Goal: Task Accomplishment & Management: Manage account settings

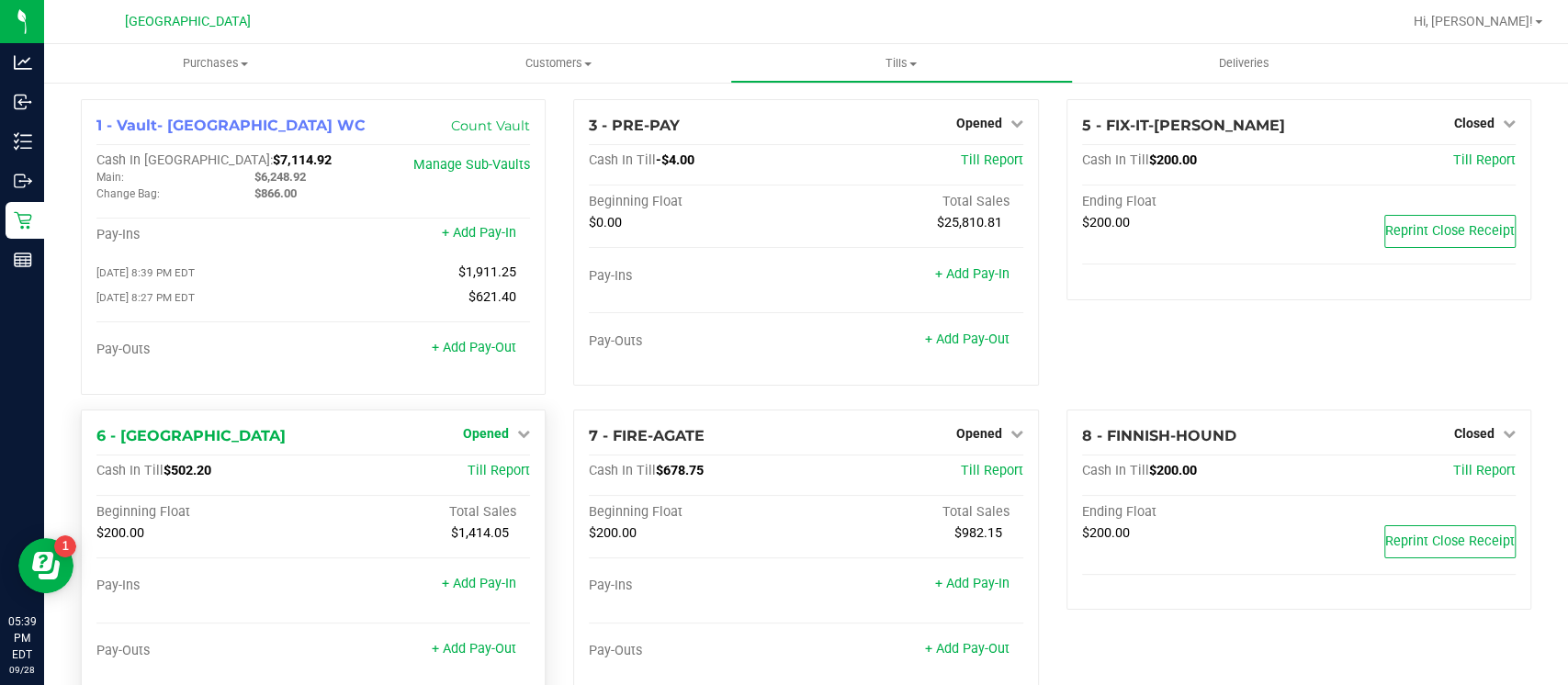
click at [500, 437] on span "Opened" at bounding box center [485, 434] width 46 height 15
click at [488, 475] on link "Close Till" at bounding box center [488, 471] width 50 height 15
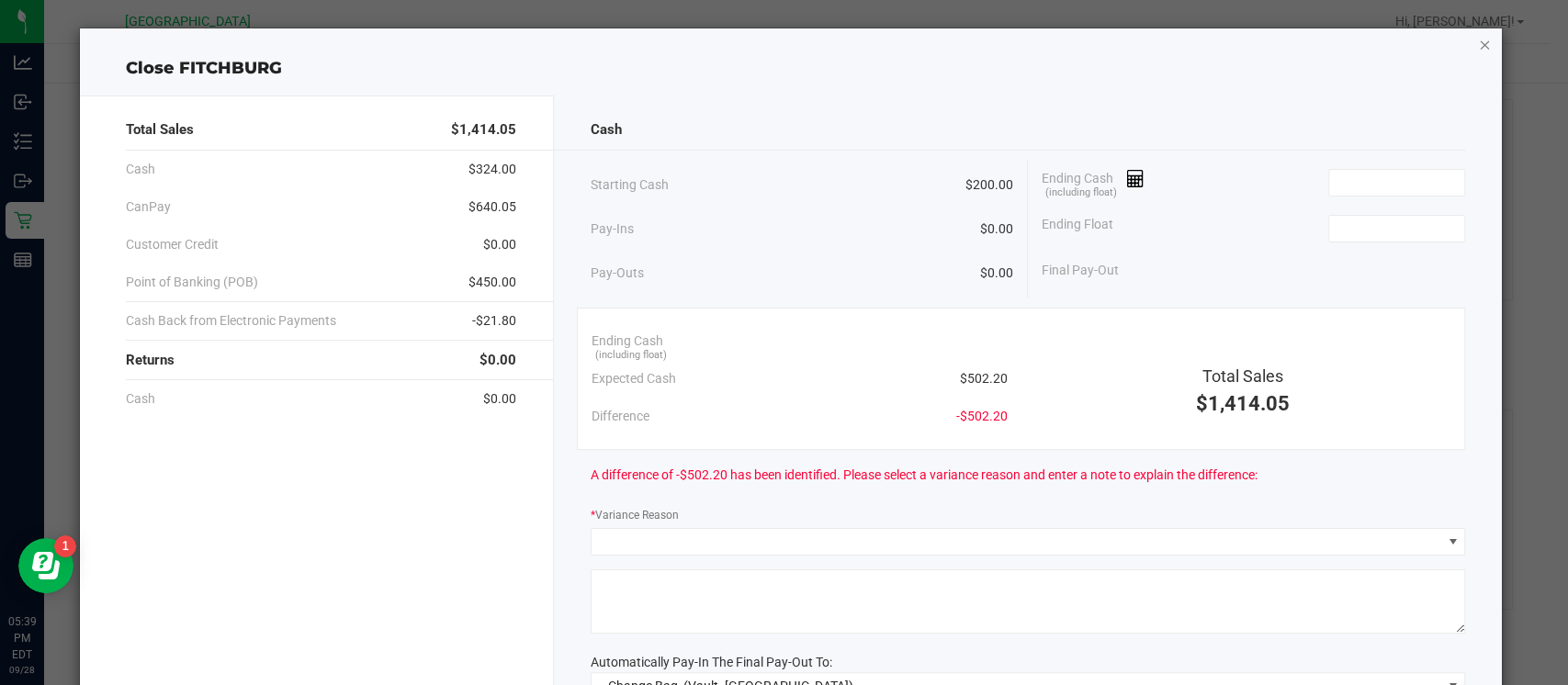
click at [1478, 49] on icon "button" at bounding box center [1485, 44] width 13 height 22
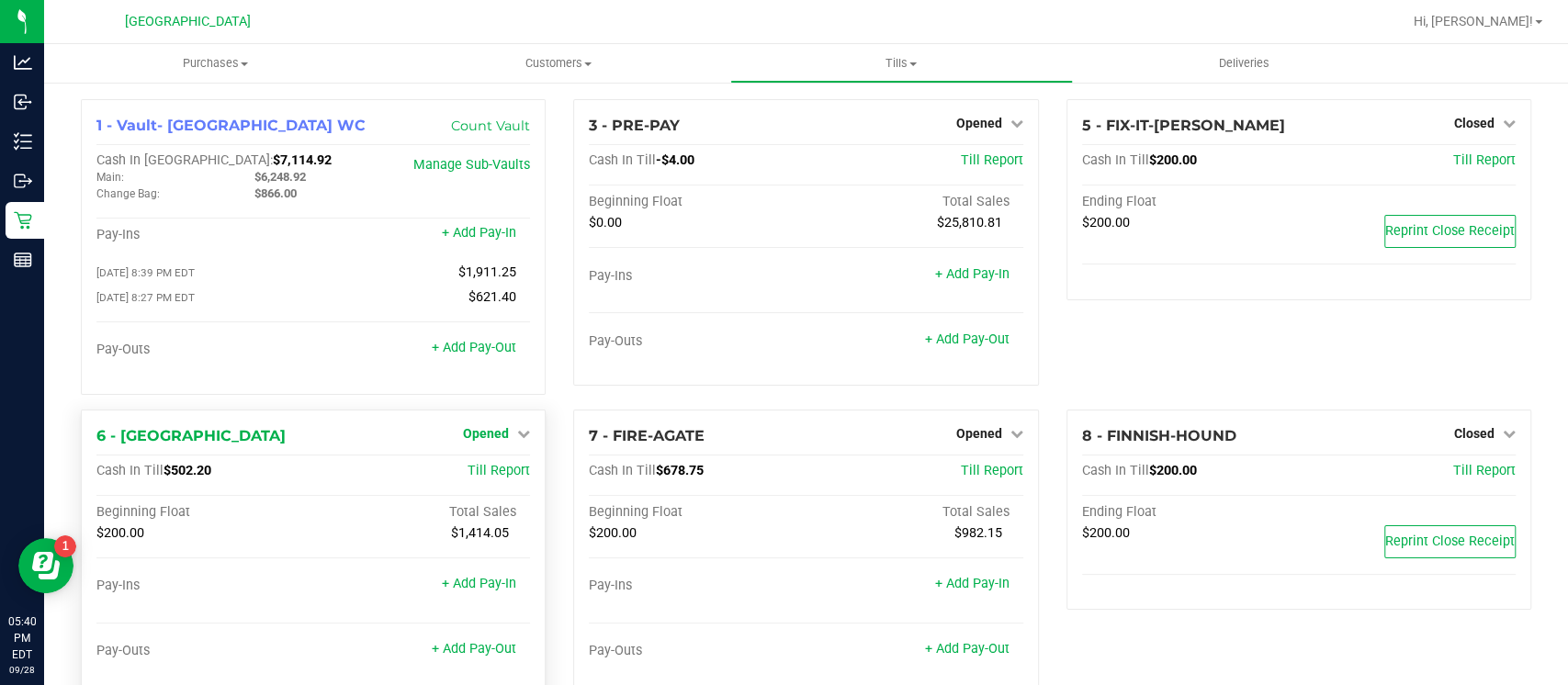
click at [500, 430] on span "Opened" at bounding box center [485, 434] width 46 height 15
click at [480, 473] on link "Close Till" at bounding box center [488, 471] width 50 height 15
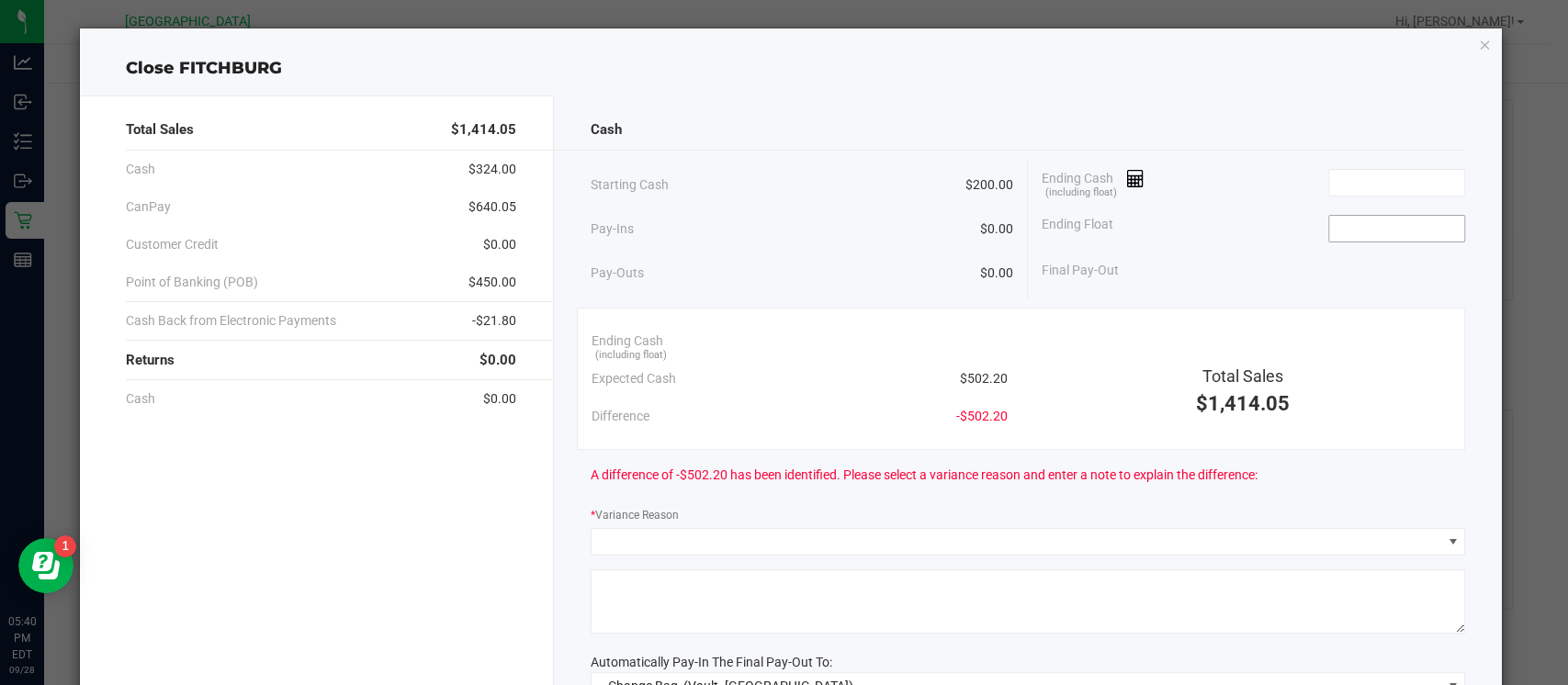
click at [1342, 225] on input at bounding box center [1397, 229] width 135 height 26
type input "$200.00"
click at [1337, 177] on input at bounding box center [1397, 183] width 135 height 26
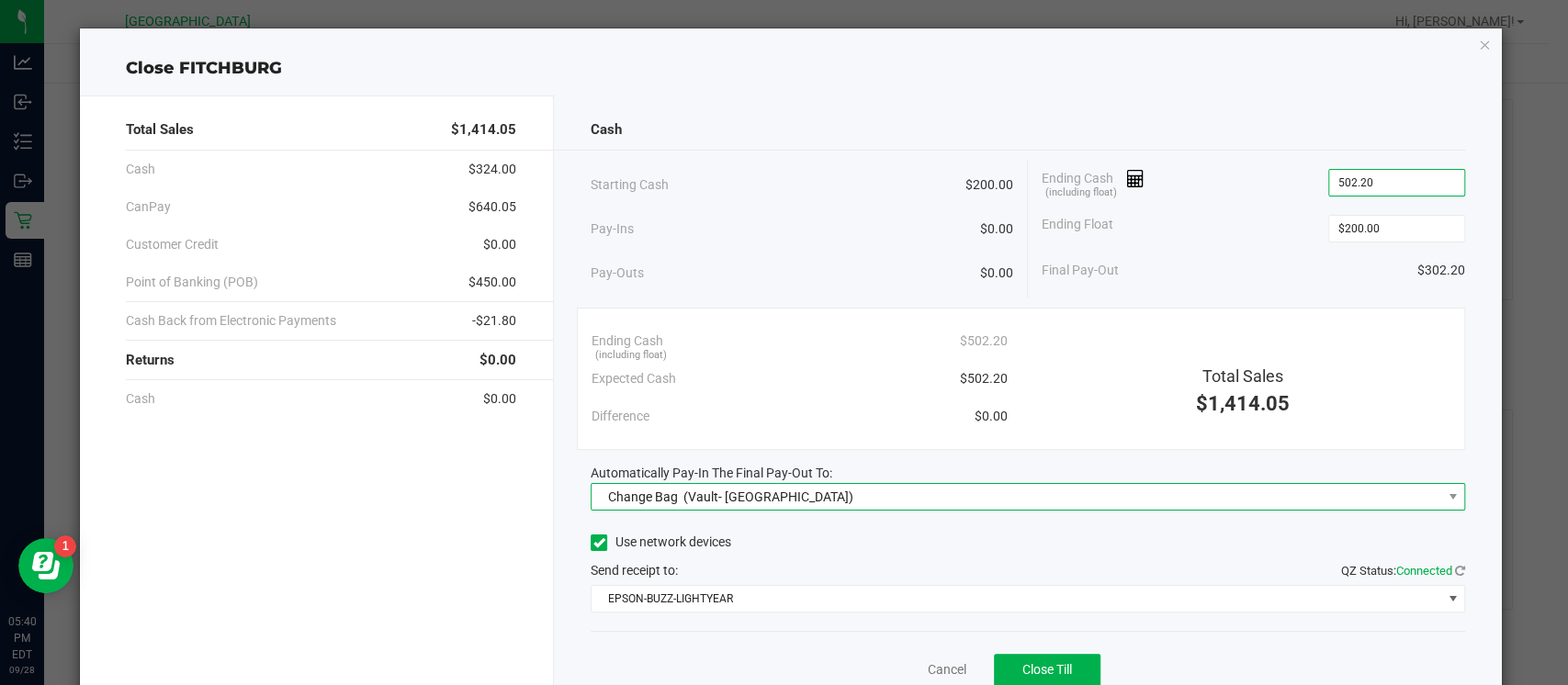
type input "$502.20"
click at [1348, 493] on span "Change Bag (Vault- Miami Beach WC)" at bounding box center [1016, 497] width 850 height 26
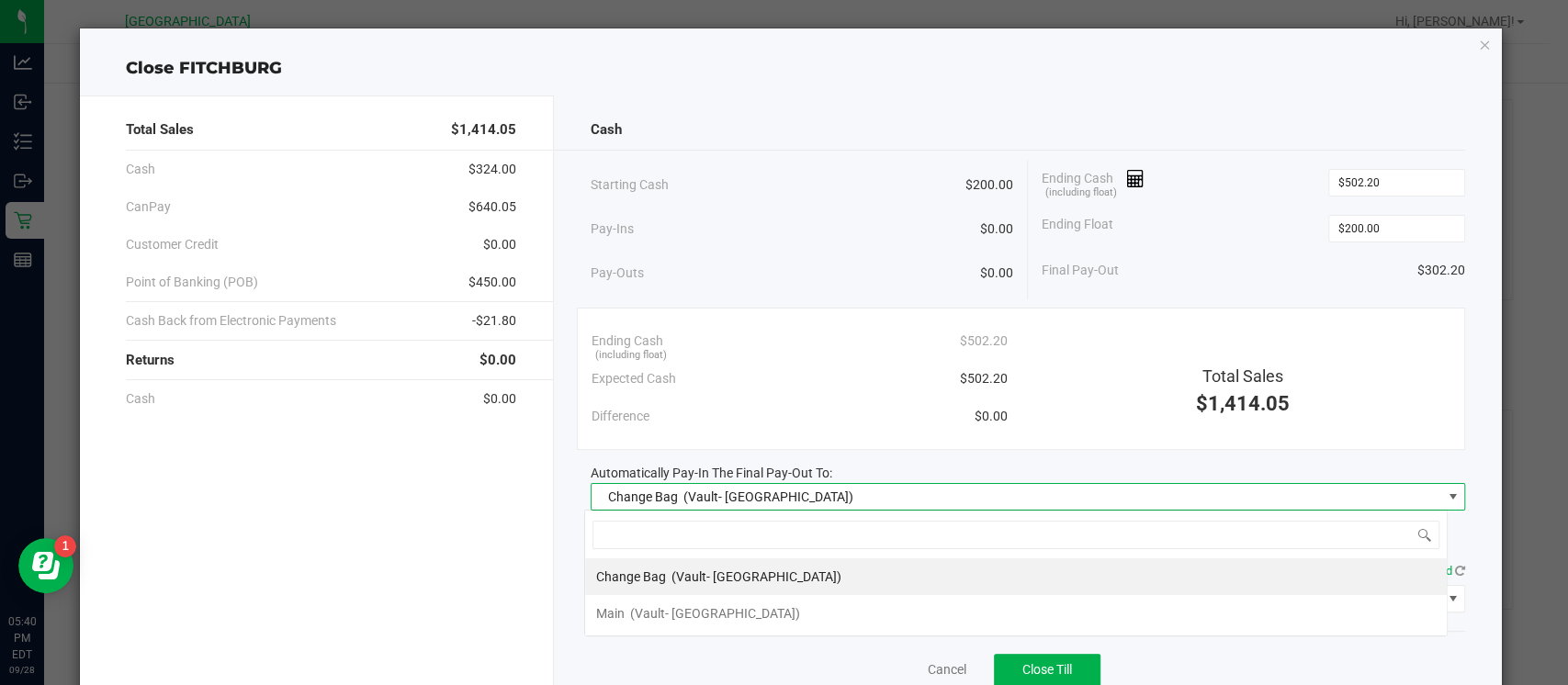
scroll to position [26, 862]
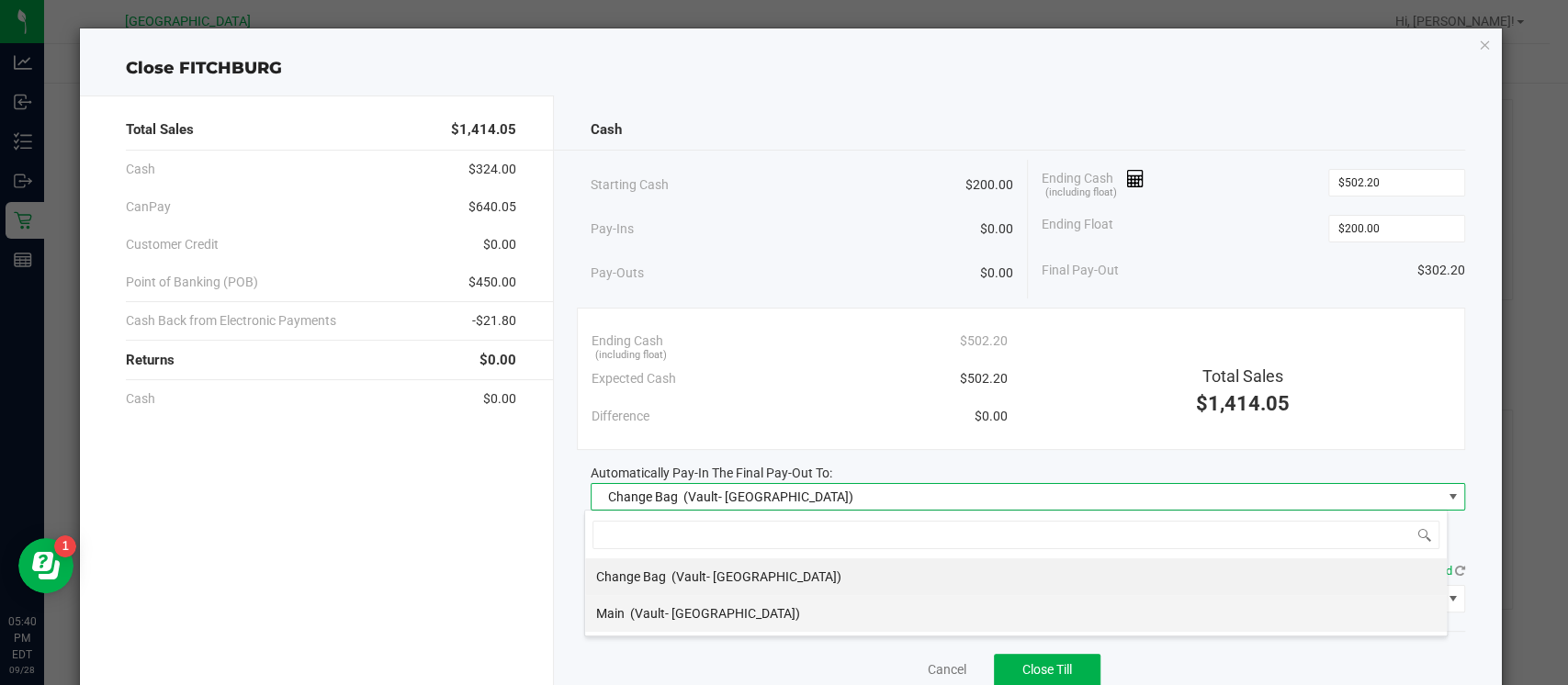
click at [1260, 610] on li "Main (Vault- Miami Beach WC)" at bounding box center [1015, 613] width 861 height 36
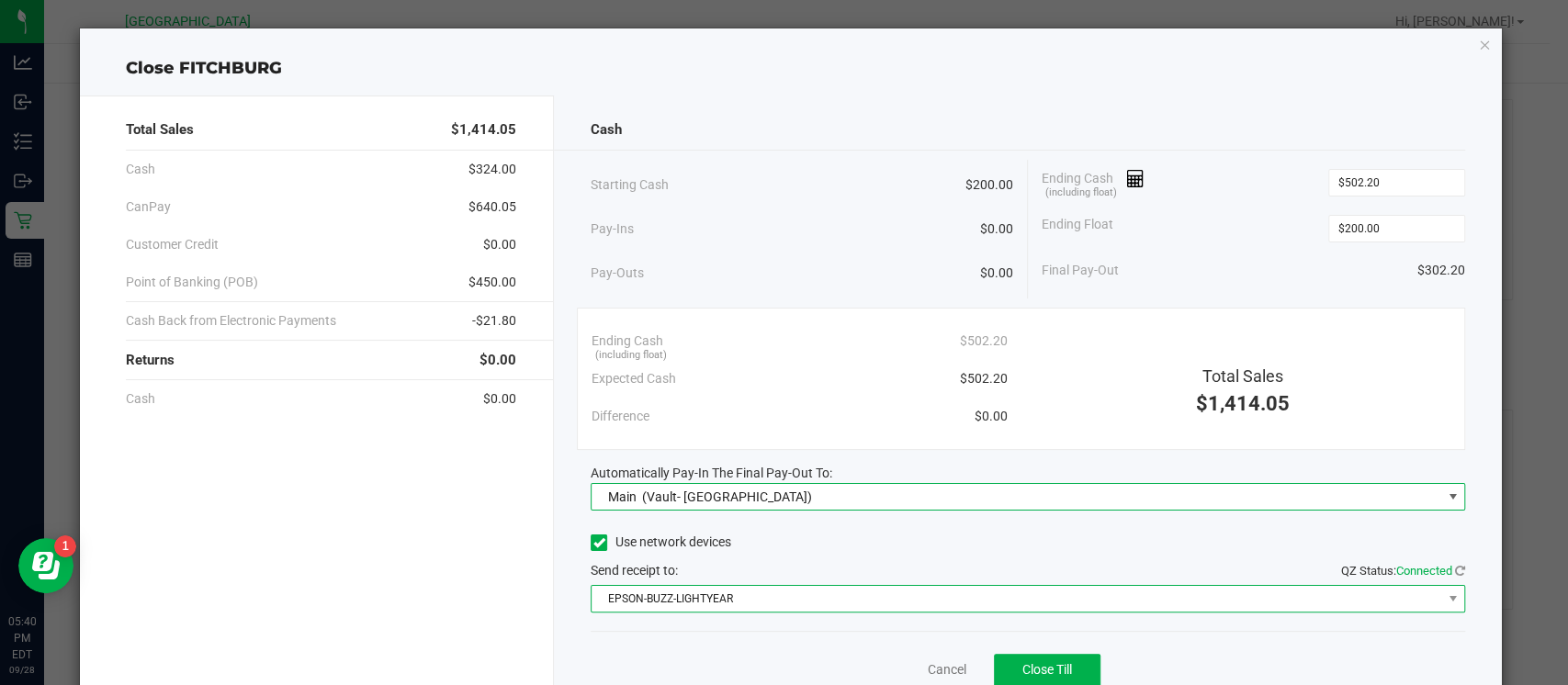
click at [1315, 603] on span "EPSON-BUZZ-LIGHTYEAR" at bounding box center [1016, 599] width 850 height 26
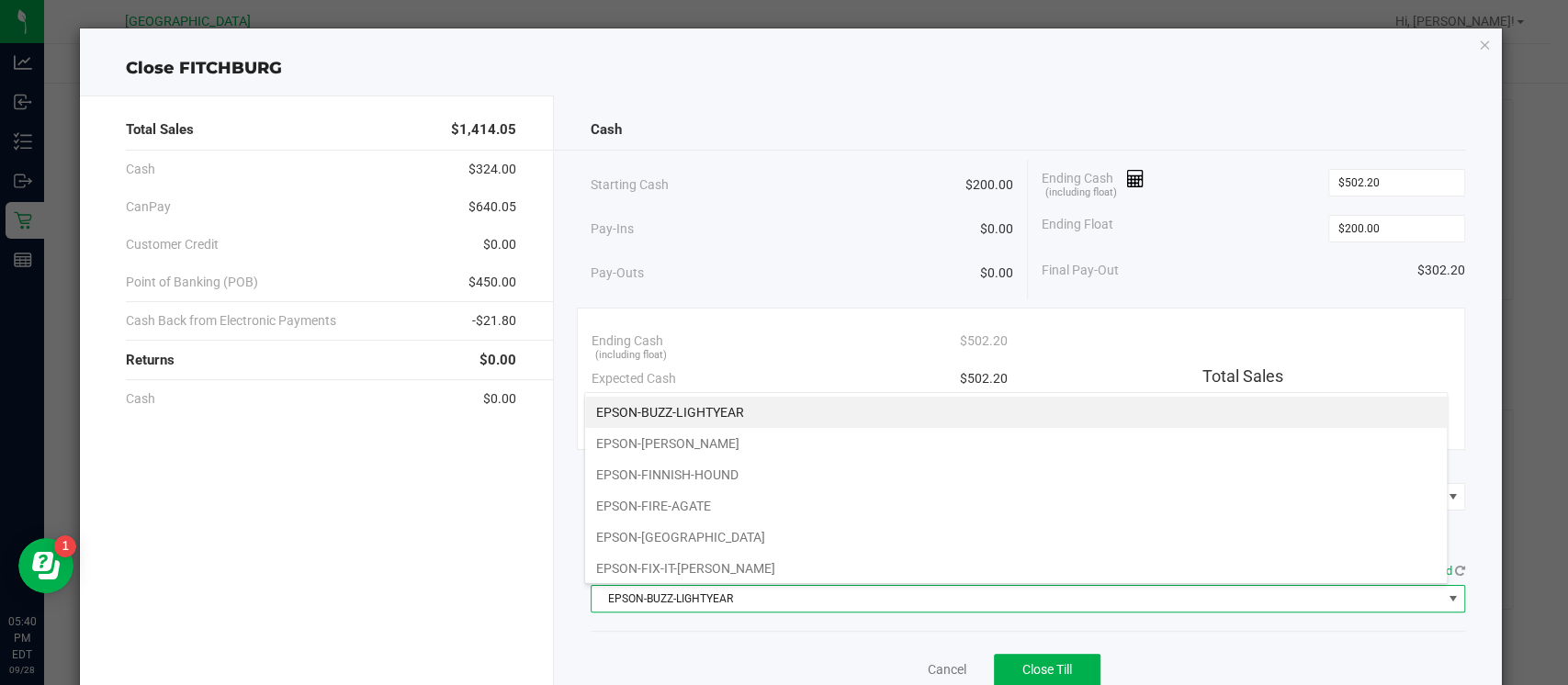
scroll to position [188, 0]
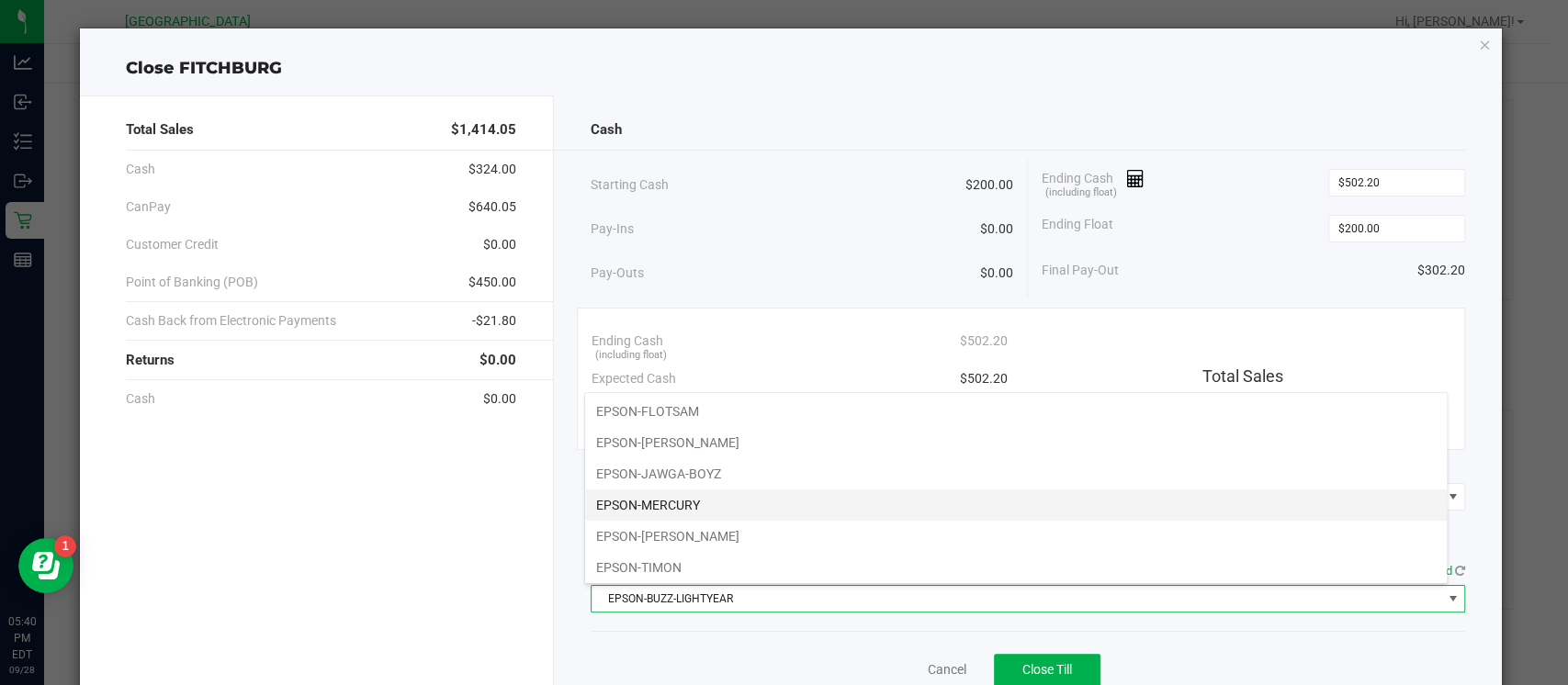
click at [1360, 507] on li "EPSON-MERCURY" at bounding box center [1015, 505] width 861 height 31
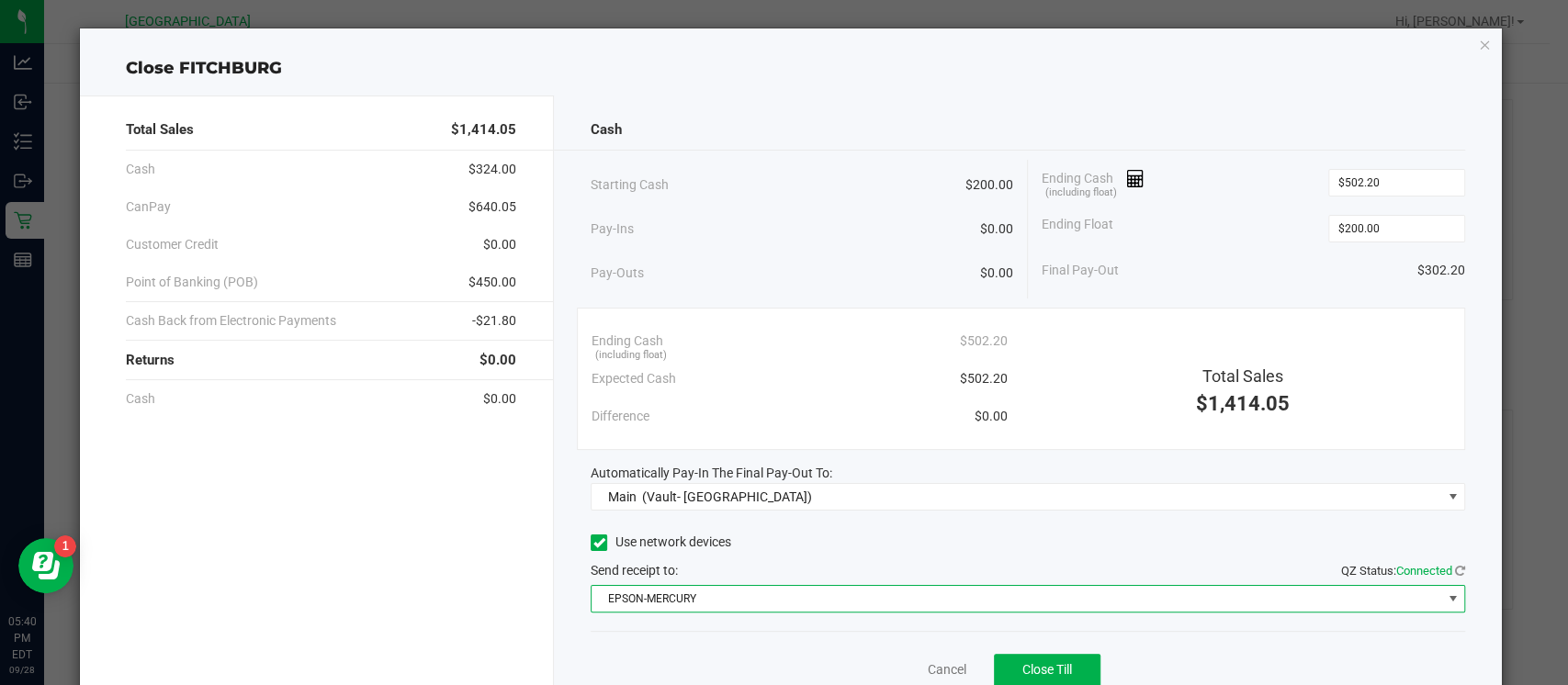
click at [1262, 78] on div "Close FITCHBURG" at bounding box center [790, 68] width 1422 height 25
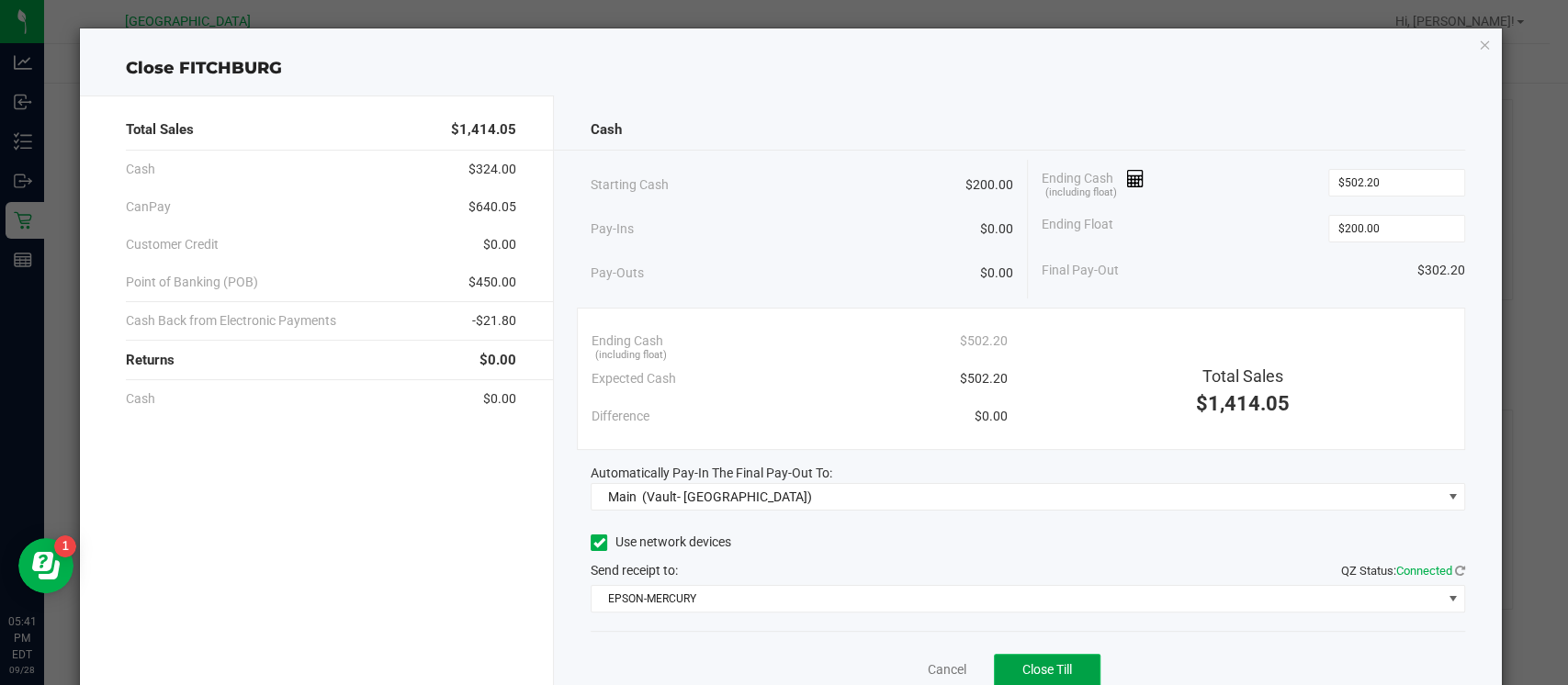
click at [1039, 665] on span "Close Till" at bounding box center [1046, 669] width 50 height 15
click at [1478, 41] on icon "button" at bounding box center [1485, 44] width 13 height 22
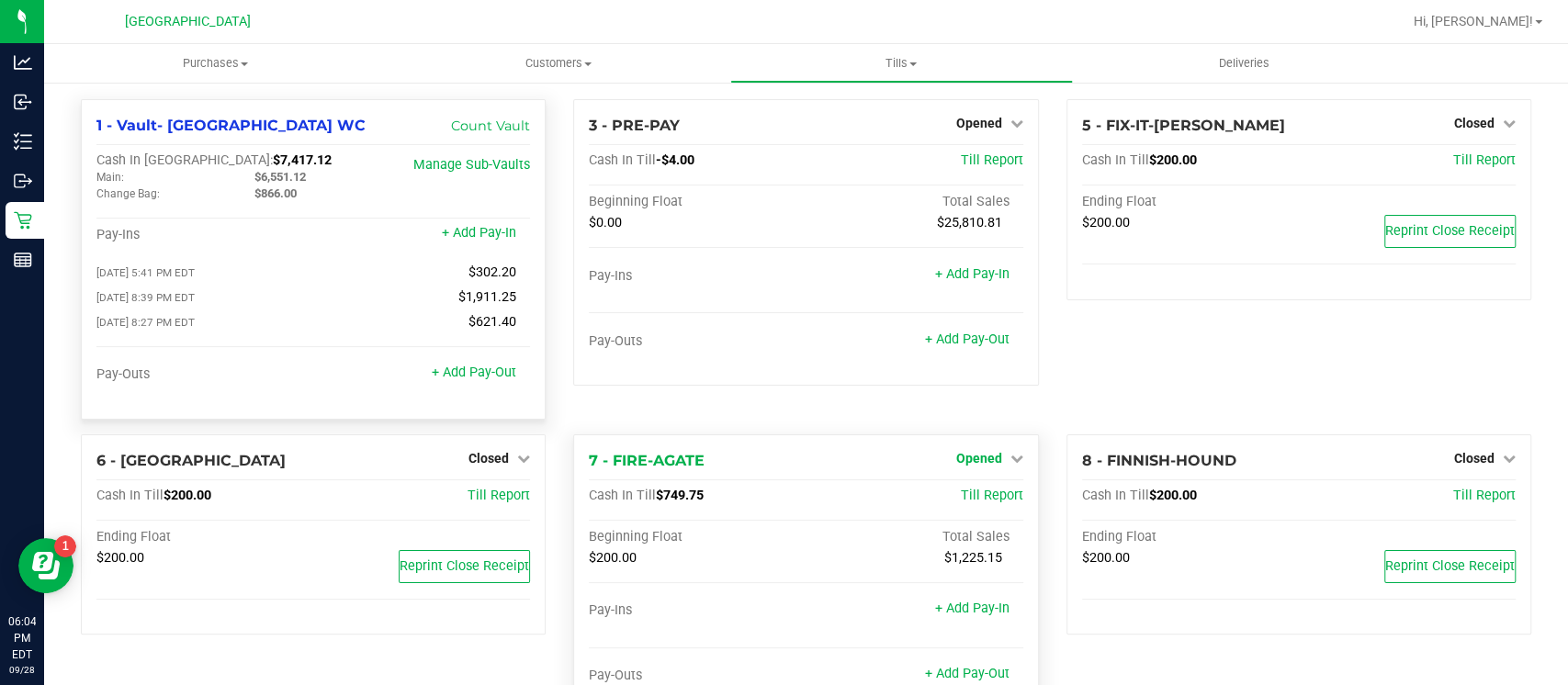
click at [1011, 455] on icon at bounding box center [1017, 458] width 13 height 13
click at [960, 493] on link "Close Till" at bounding box center [981, 496] width 50 height 15
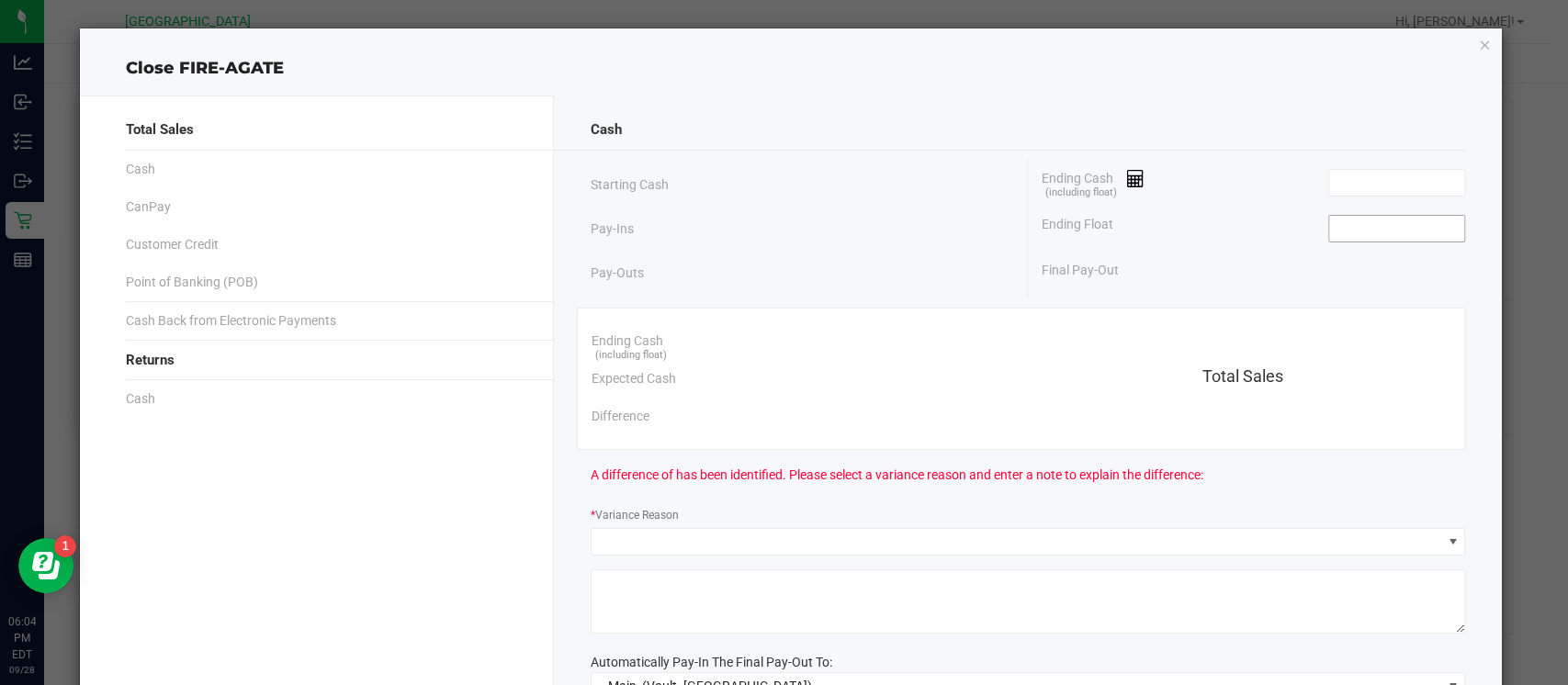
click at [1391, 232] on input at bounding box center [1397, 229] width 135 height 26
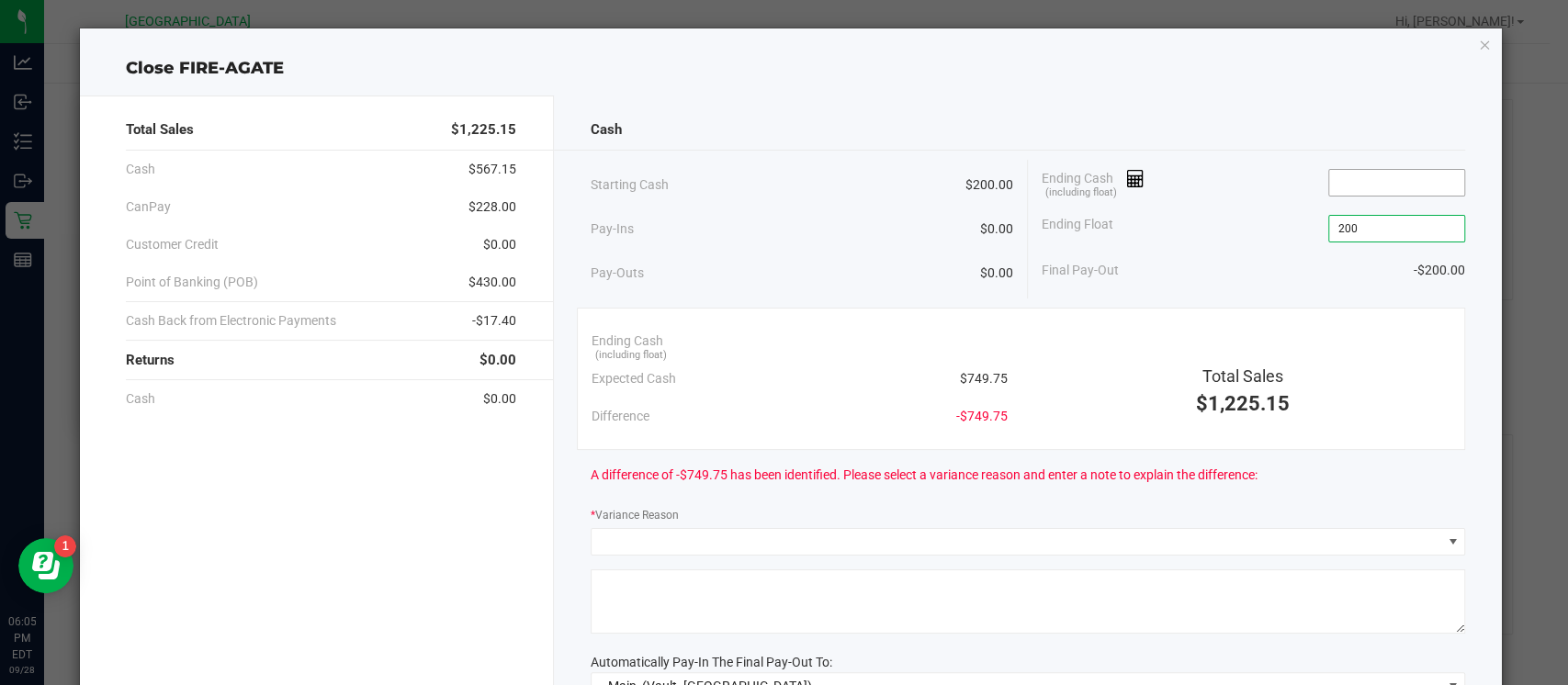
type input "$200.00"
click at [1346, 178] on input at bounding box center [1397, 183] width 135 height 26
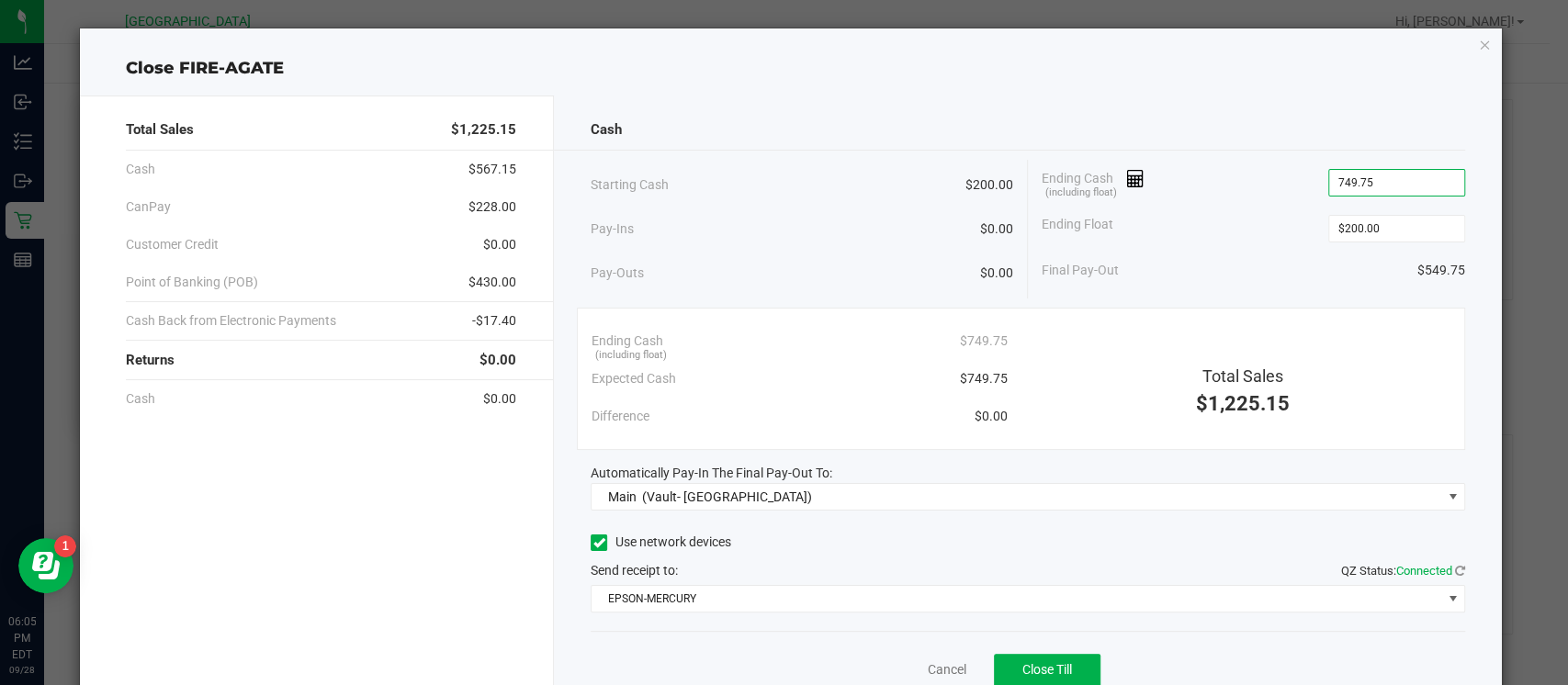
type input "$749.75"
click at [1316, 74] on div "Close FIRE-AGATE" at bounding box center [790, 68] width 1422 height 25
click at [1022, 664] on span "Close Till" at bounding box center [1046, 669] width 50 height 15
click at [1478, 44] on icon "button" at bounding box center [1485, 44] width 13 height 22
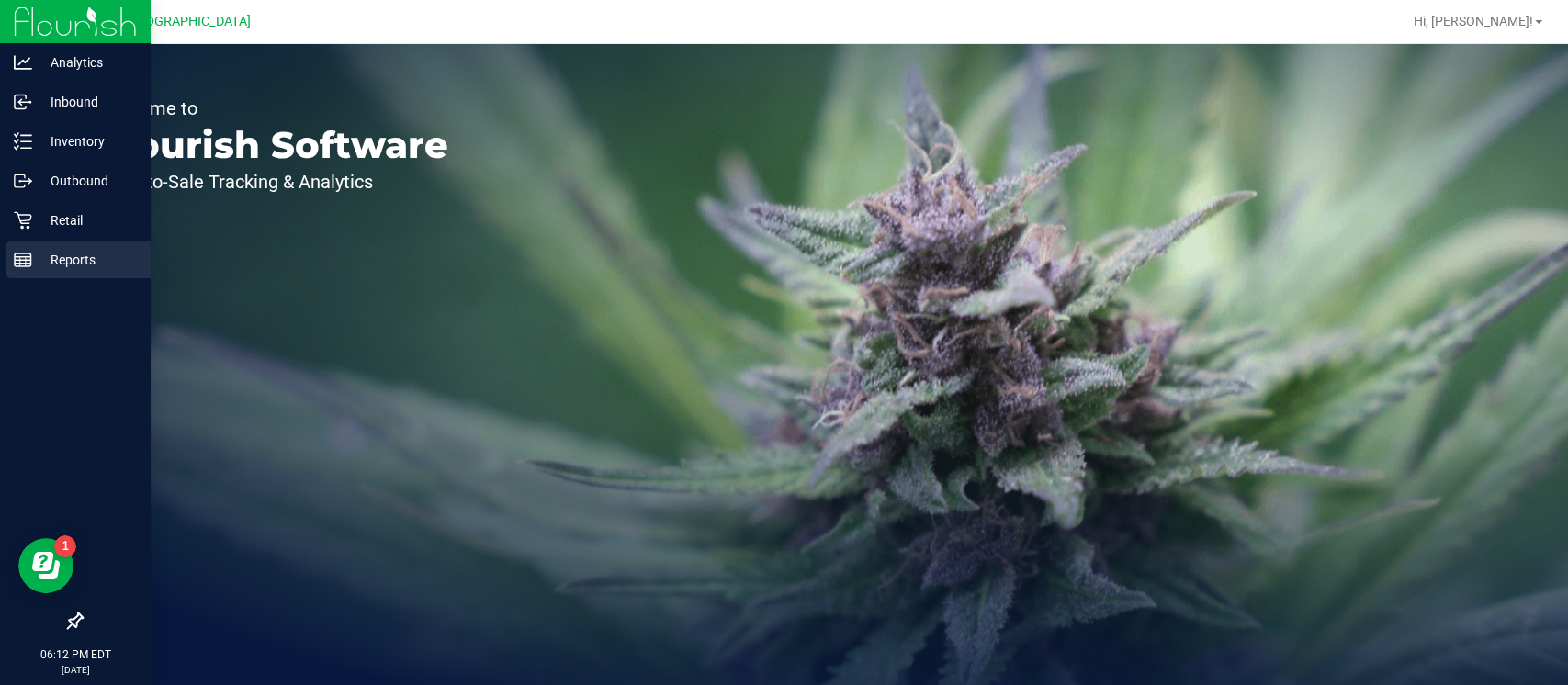
click at [34, 267] on p "Reports" at bounding box center [87, 260] width 110 height 22
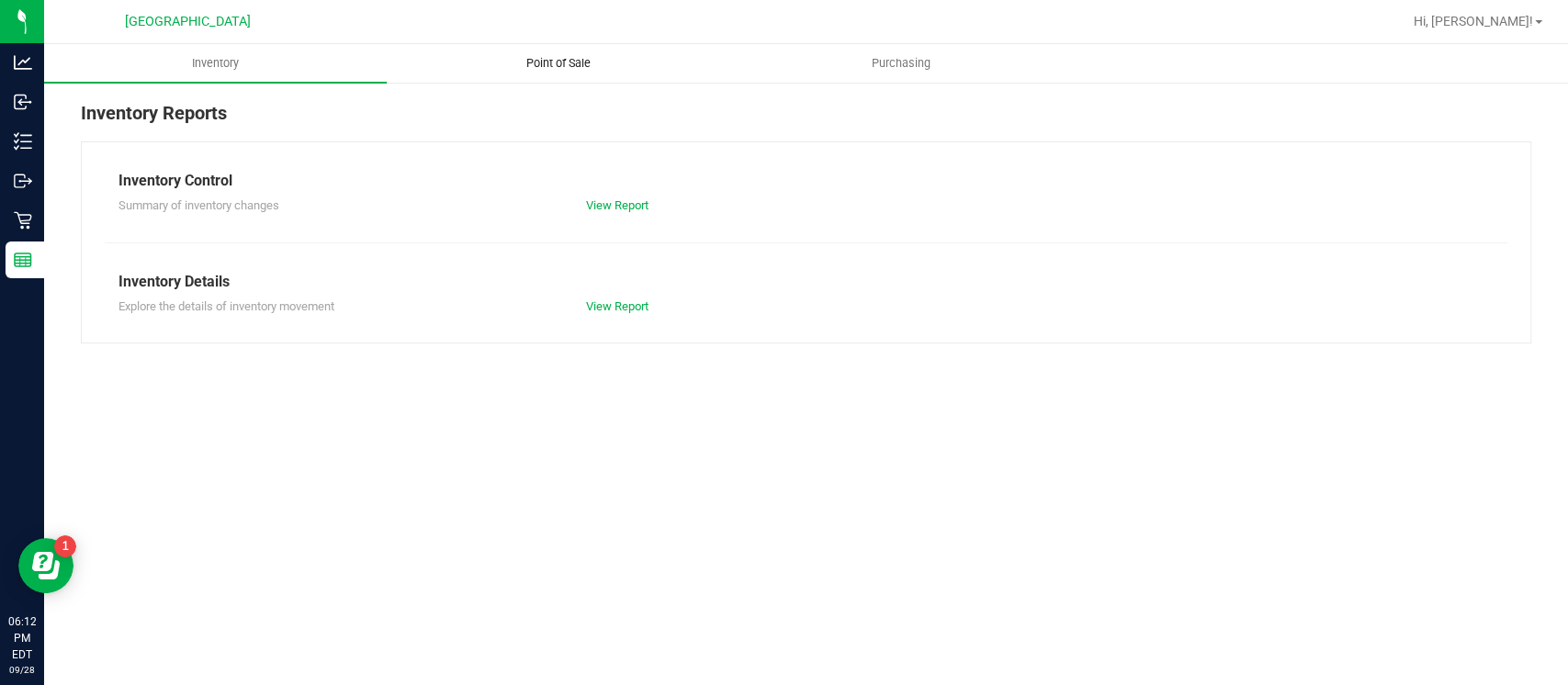
click at [533, 62] on span "Point of Sale" at bounding box center [558, 64] width 114 height 17
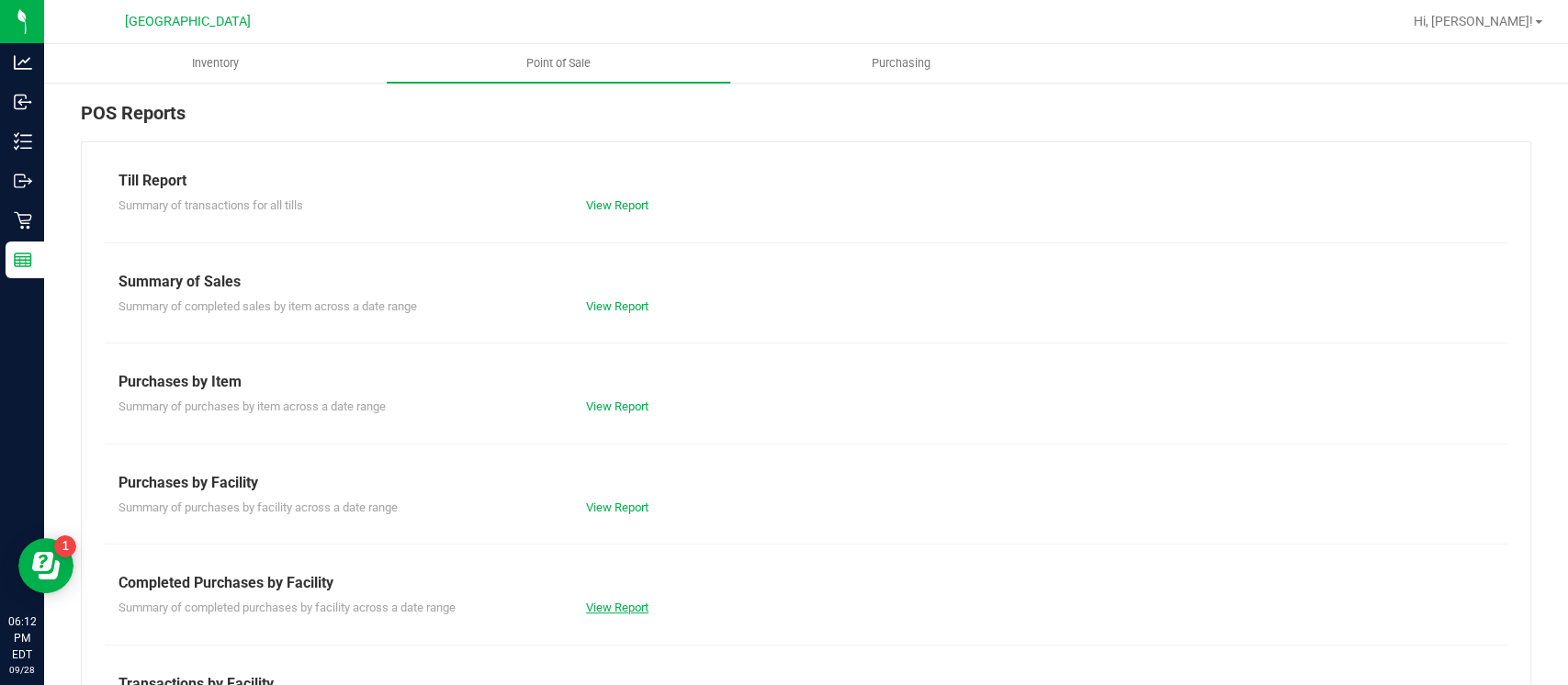
click at [608, 607] on link "View Report" at bounding box center [617, 607] width 63 height 14
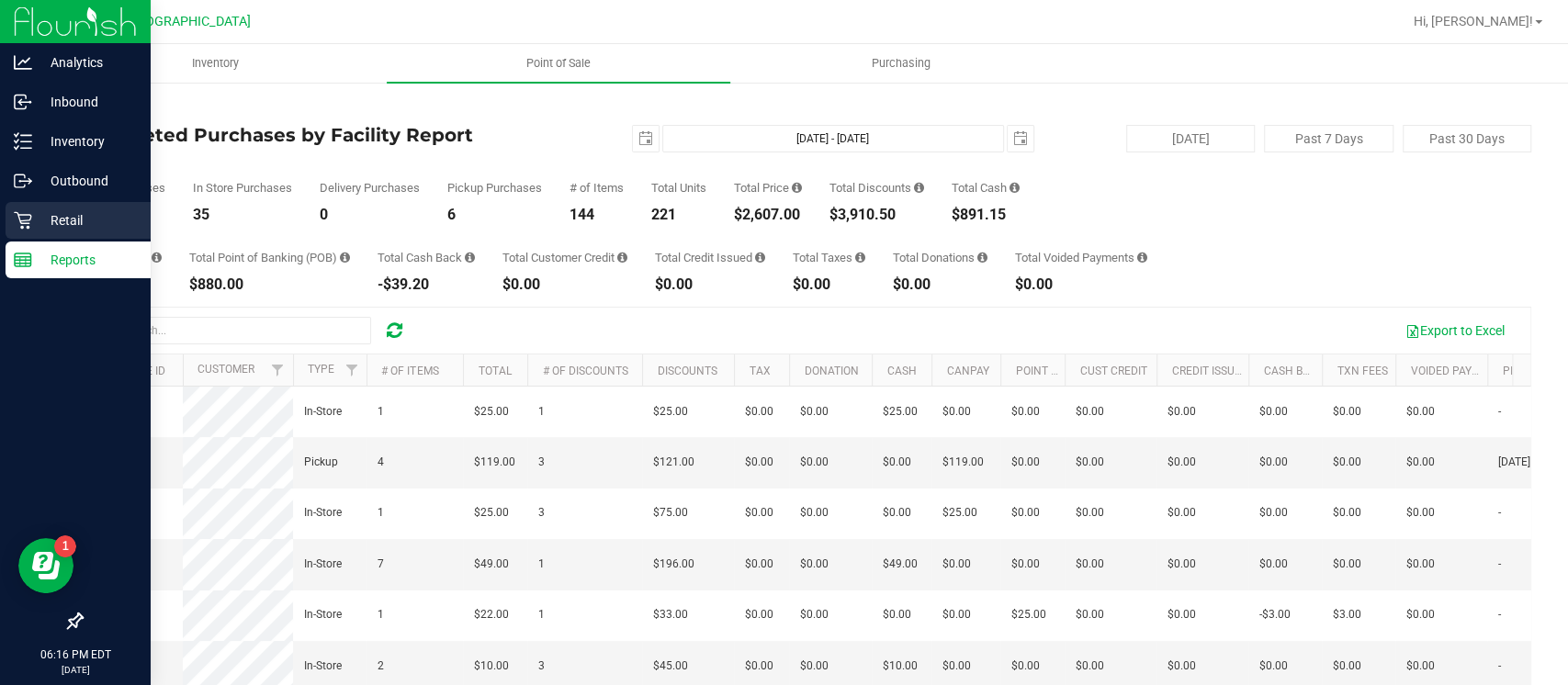
click at [51, 220] on p "Retail" at bounding box center [87, 221] width 110 height 22
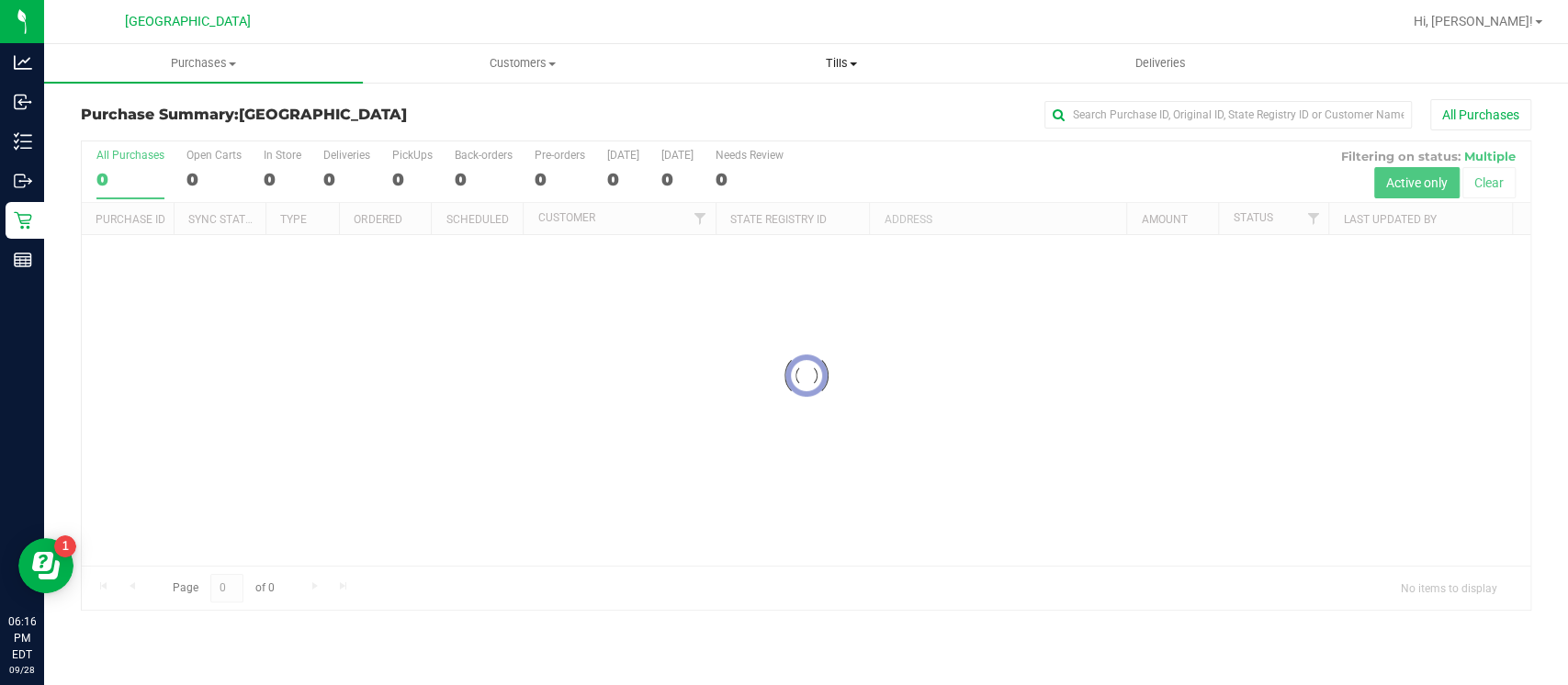
click at [860, 58] on span "Tills" at bounding box center [841, 64] width 317 height 17
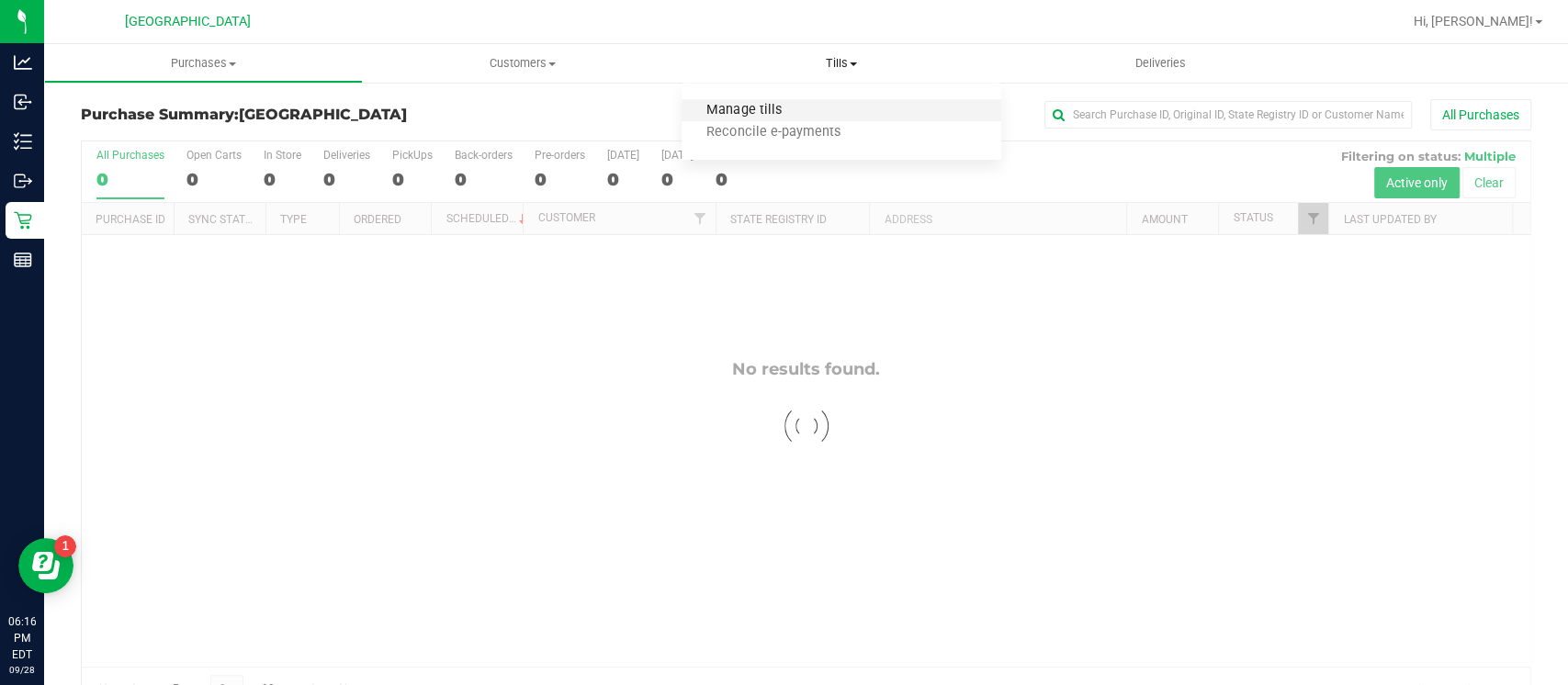
click at [779, 117] on span "Manage tills" at bounding box center [743, 110] width 124 height 16
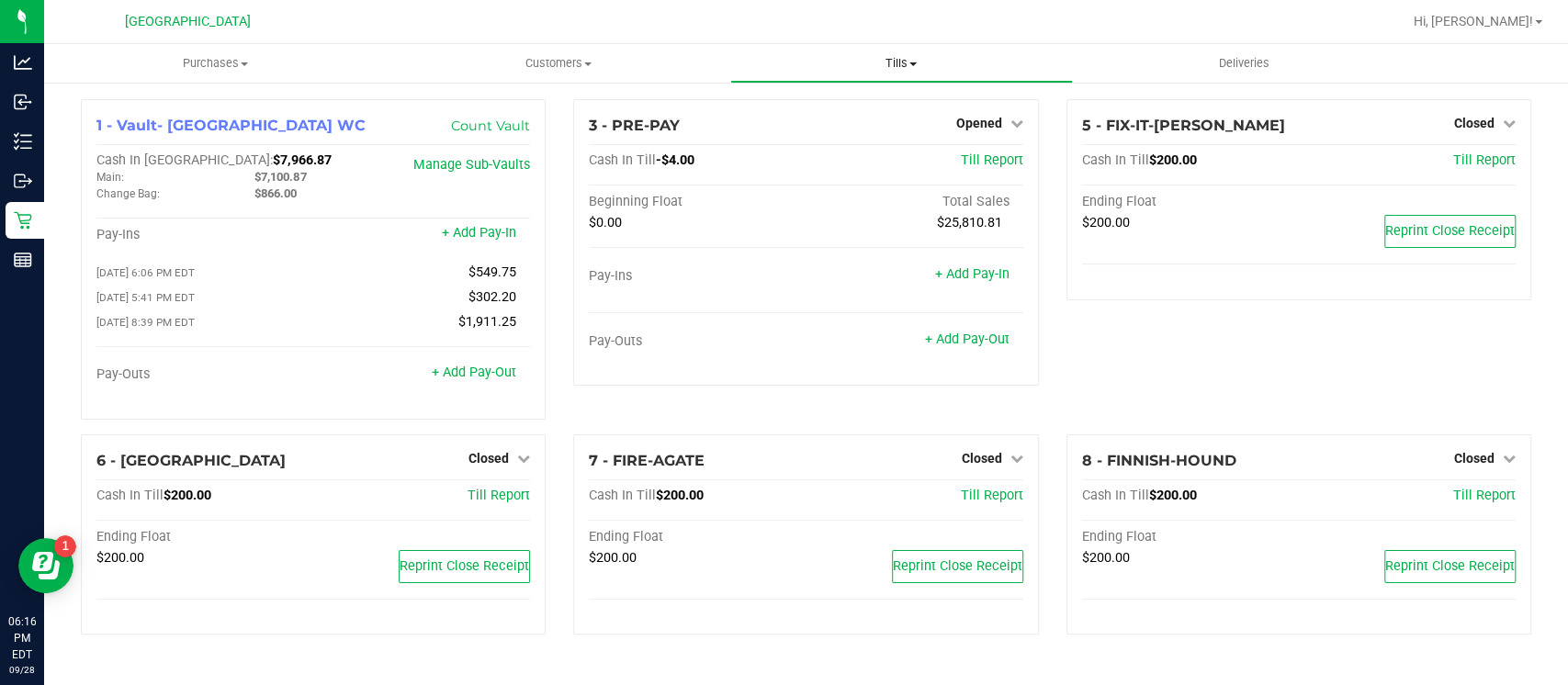
click at [908, 61] on span "Tills" at bounding box center [901, 64] width 340 height 17
click at [876, 131] on span "Reconcile e-payments" at bounding box center [821, 133] width 182 height 16
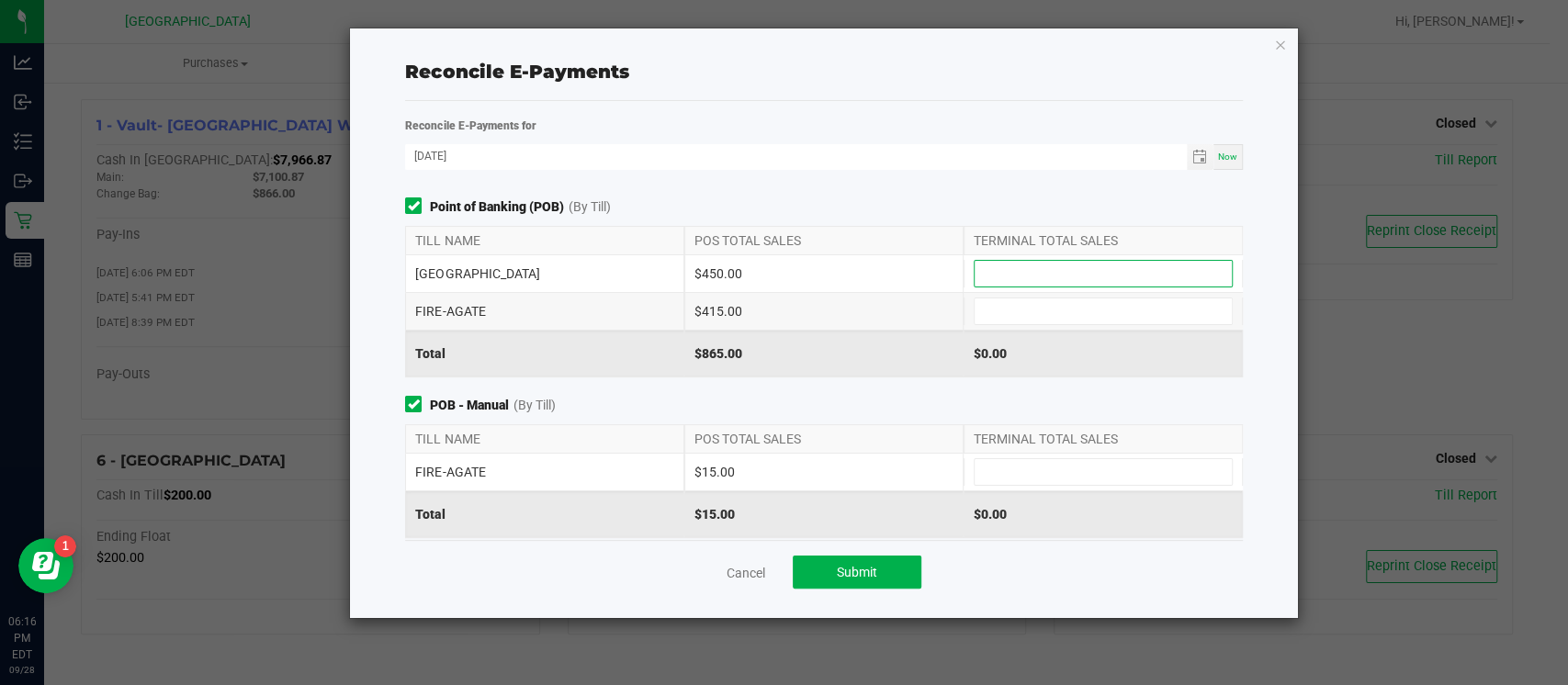
click at [991, 263] on input at bounding box center [1102, 274] width 257 height 26
type input "$450.00"
click at [1014, 312] on input at bounding box center [1102, 311] width 257 height 26
type input "$415.00"
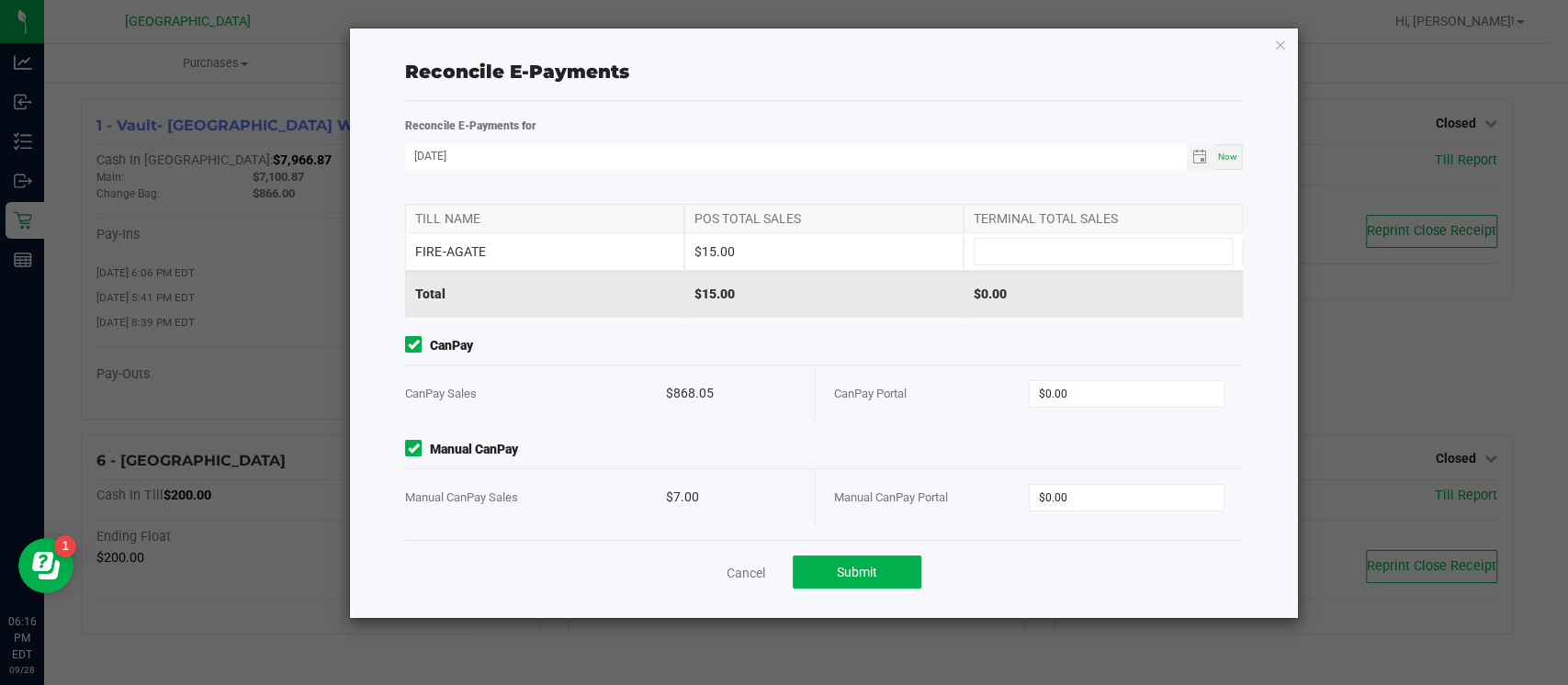
scroll to position [222, 0]
type input "0"
click at [1065, 387] on input "0" at bounding box center [1126, 392] width 194 height 26
type input "$868.05"
type input "0"
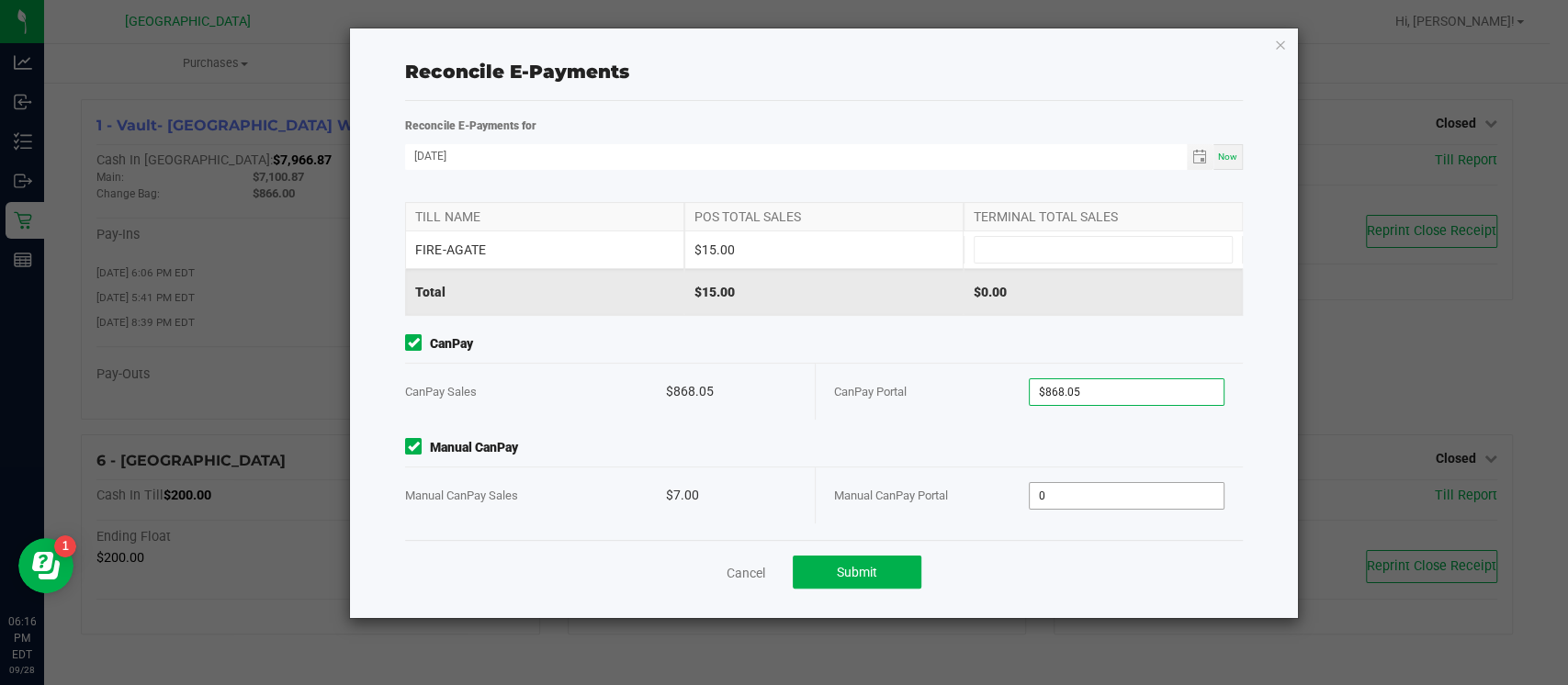
click at [1060, 493] on input "0" at bounding box center [1126, 496] width 194 height 26
type input "$7.00"
click at [863, 574] on span "Submit" at bounding box center [856, 572] width 40 height 15
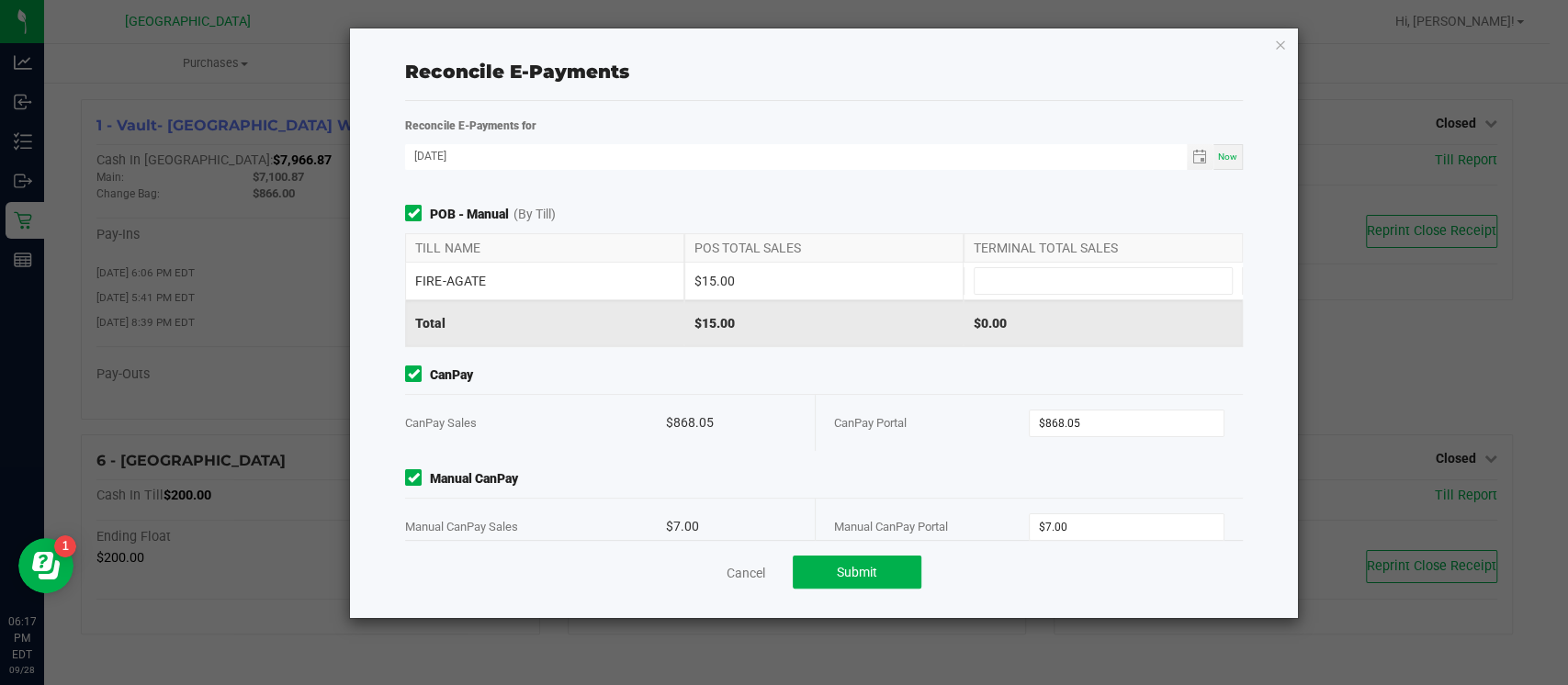
scroll to position [183, 0]
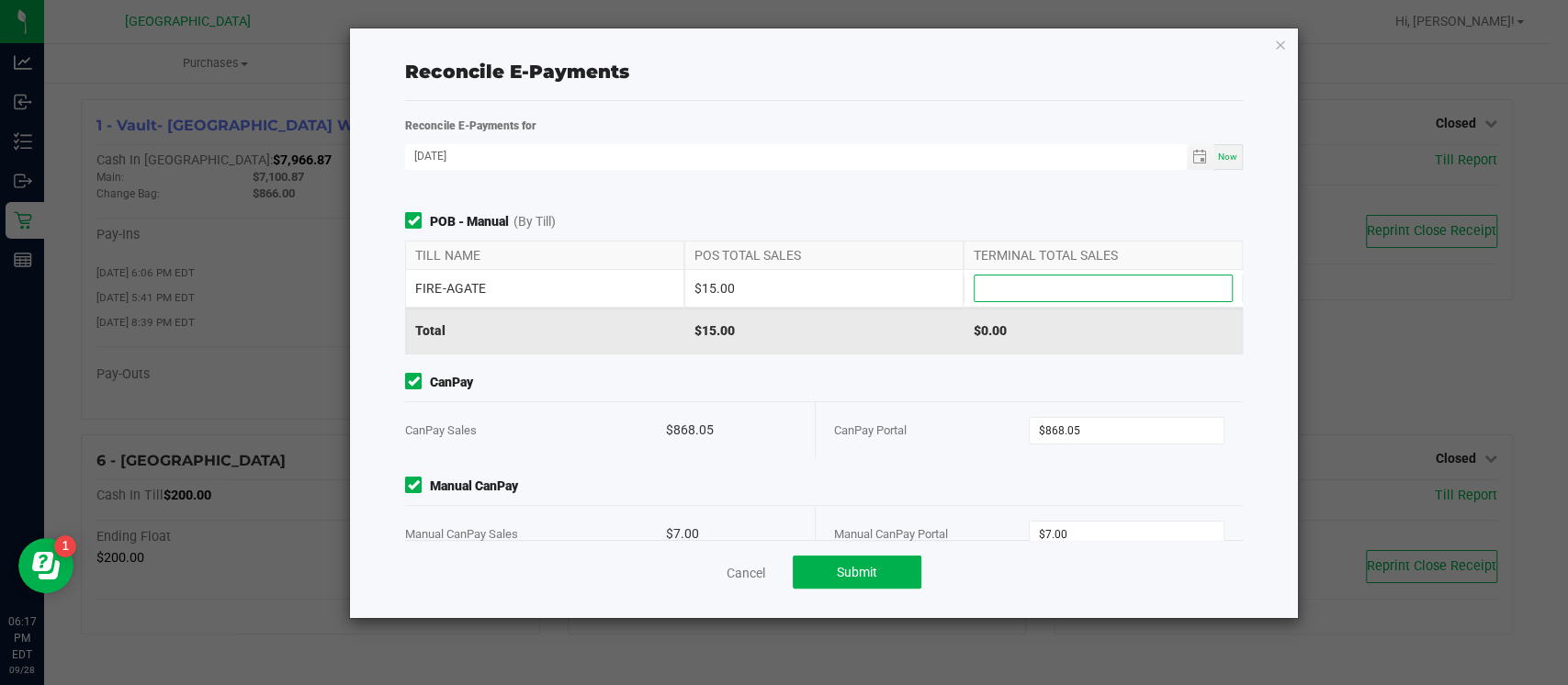
click at [1011, 276] on input at bounding box center [1102, 289] width 257 height 26
type input "$15.00"
drag, startPoint x: 1258, startPoint y: 410, endPoint x: 1257, endPoint y: 480, distance: 70.0
click at [1257, 480] on div "Reconcile E-Payments Reconcile E-Payments for 09/28/2025 Now Point of Banking (…" at bounding box center [823, 322] width 947 height 590
click at [1193, 574] on div "Cancel Submit" at bounding box center [823, 572] width 837 height 64
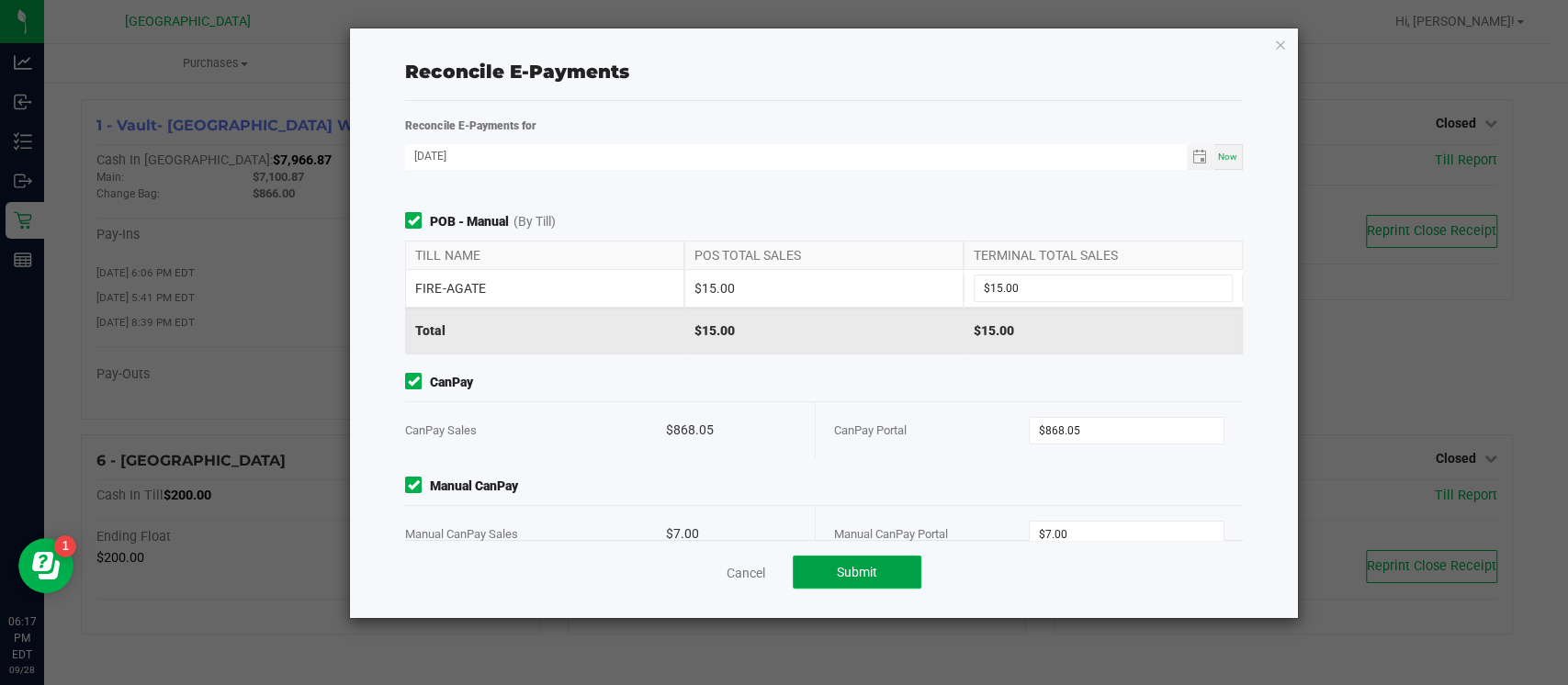
click at [886, 568] on button "Submit" at bounding box center [857, 571] width 129 height 33
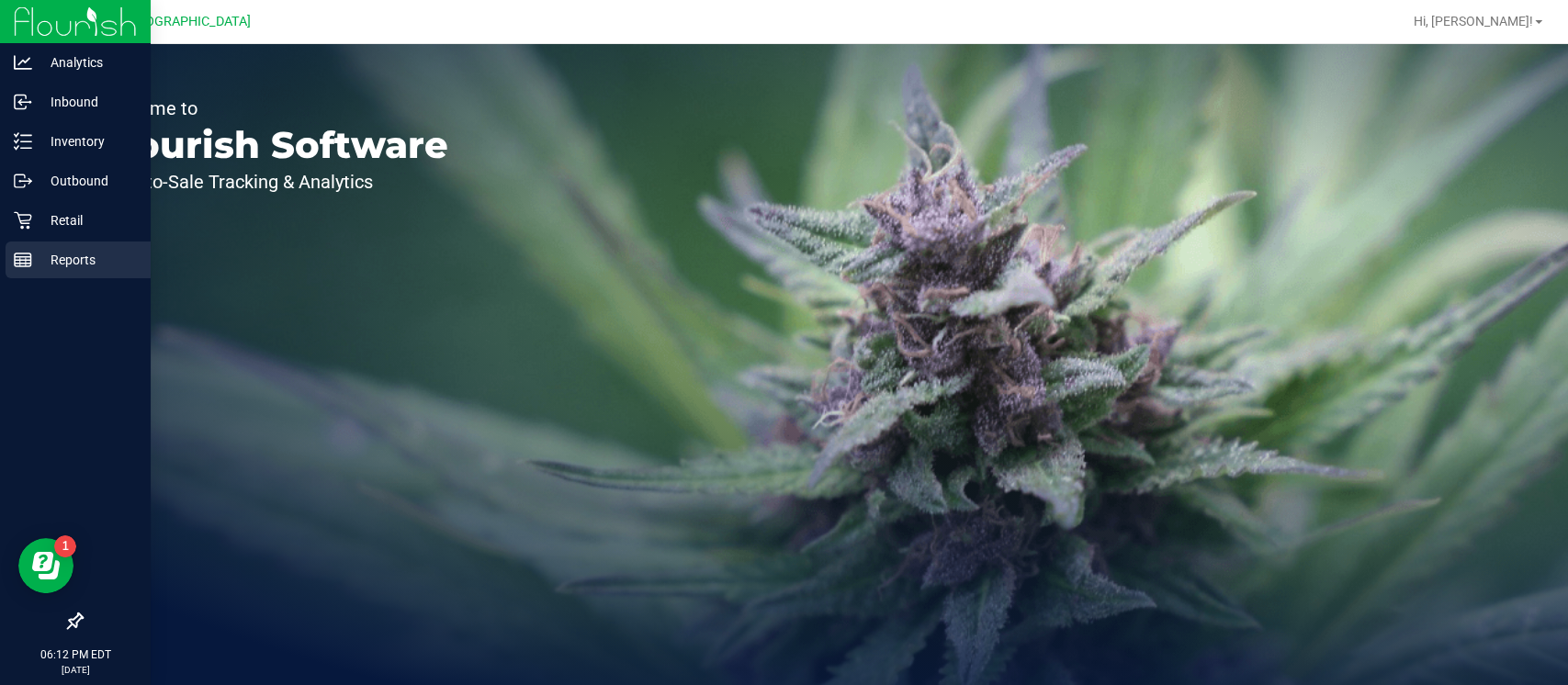
click at [27, 262] on icon at bounding box center [23, 260] width 19 height 19
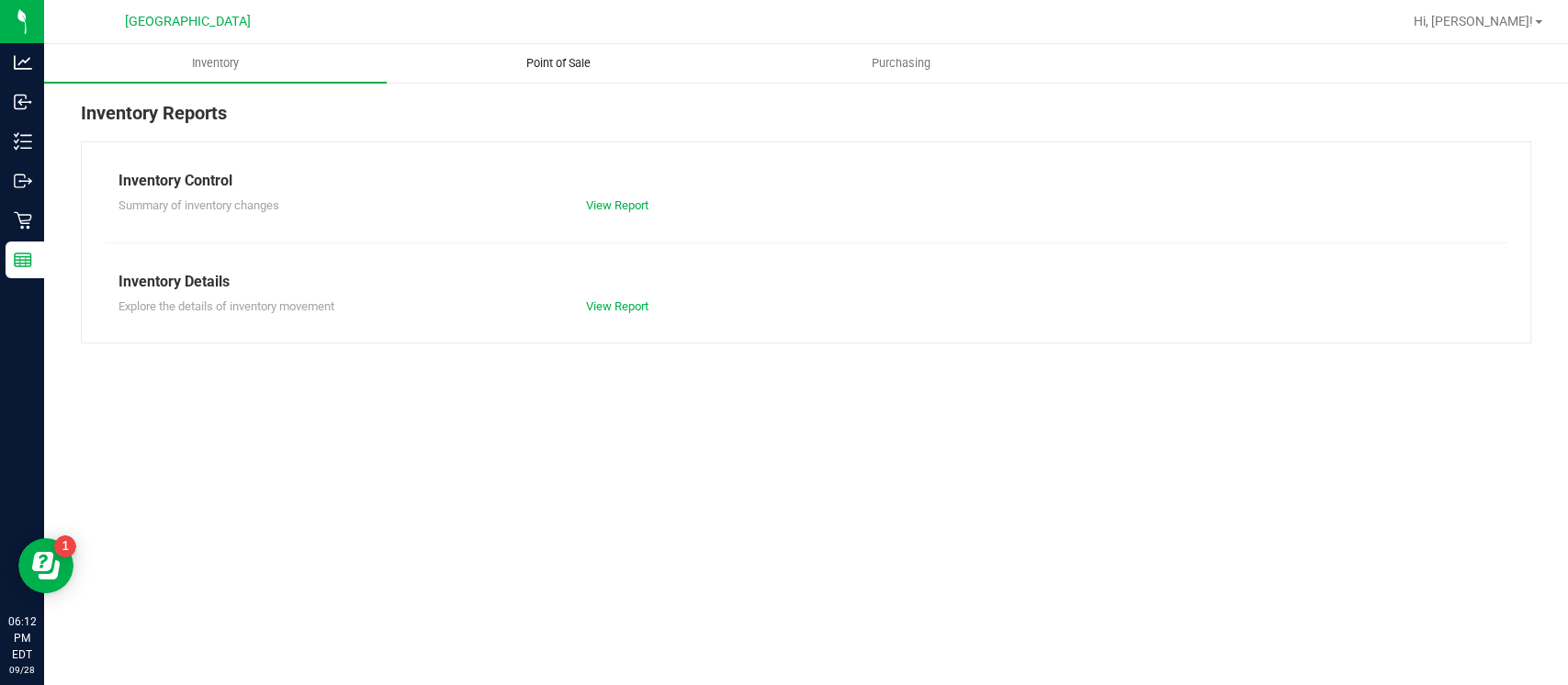
click at [590, 58] on span "Point of Sale" at bounding box center [558, 64] width 114 height 17
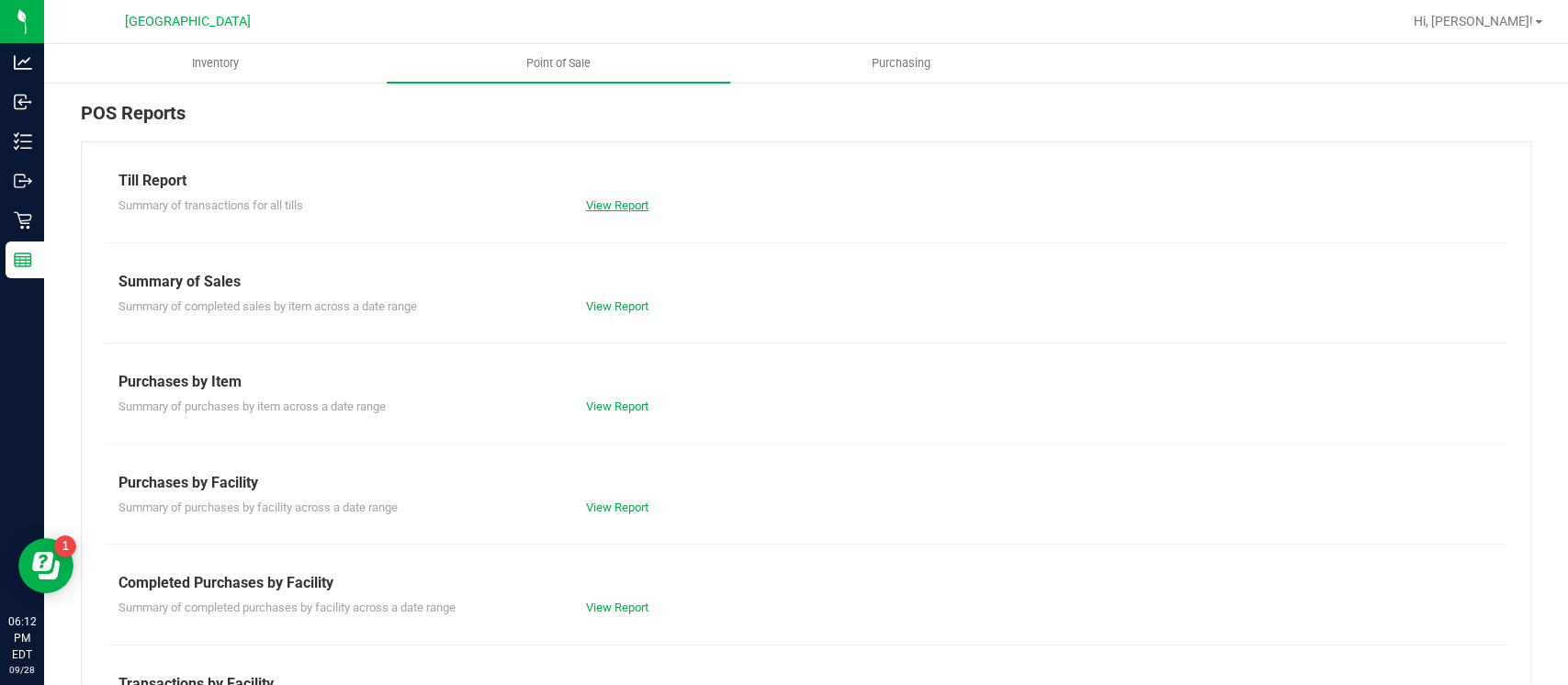
click at [621, 209] on link "View Report" at bounding box center [617, 205] width 63 height 14
